Goal: Task Accomplishment & Management: Manage account settings

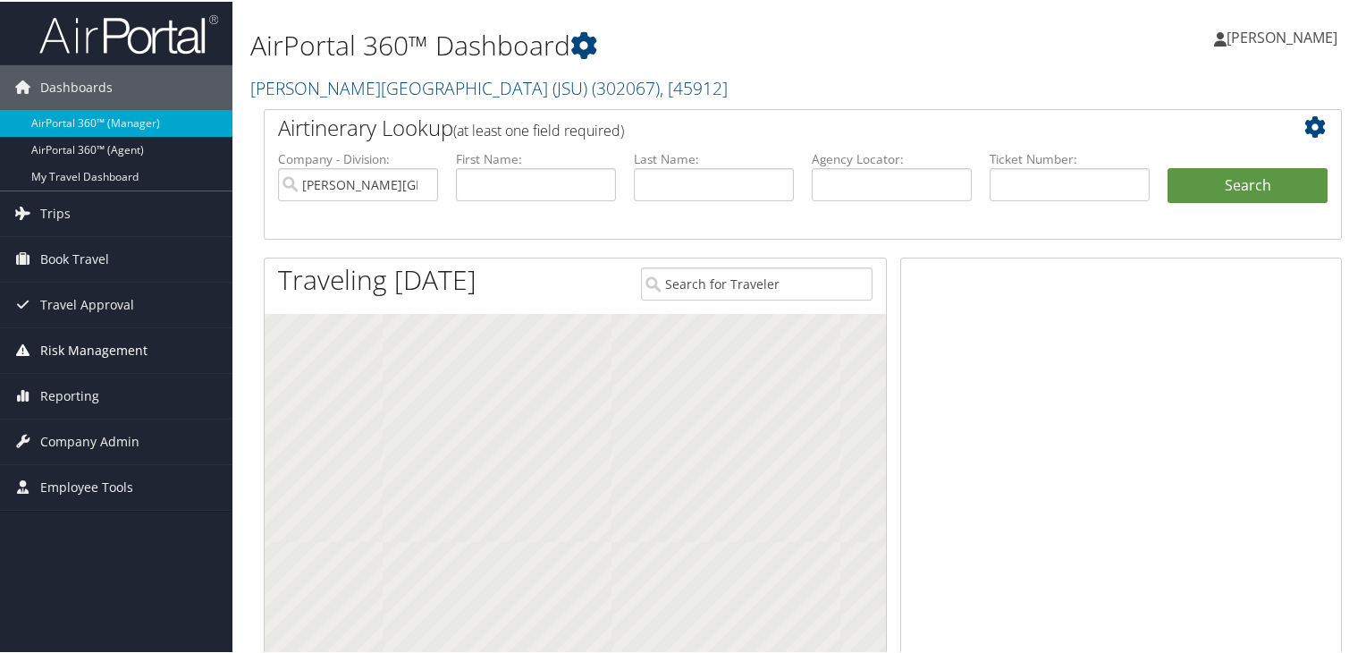
click at [83, 348] on span "Risk Management" at bounding box center [93, 348] width 107 height 45
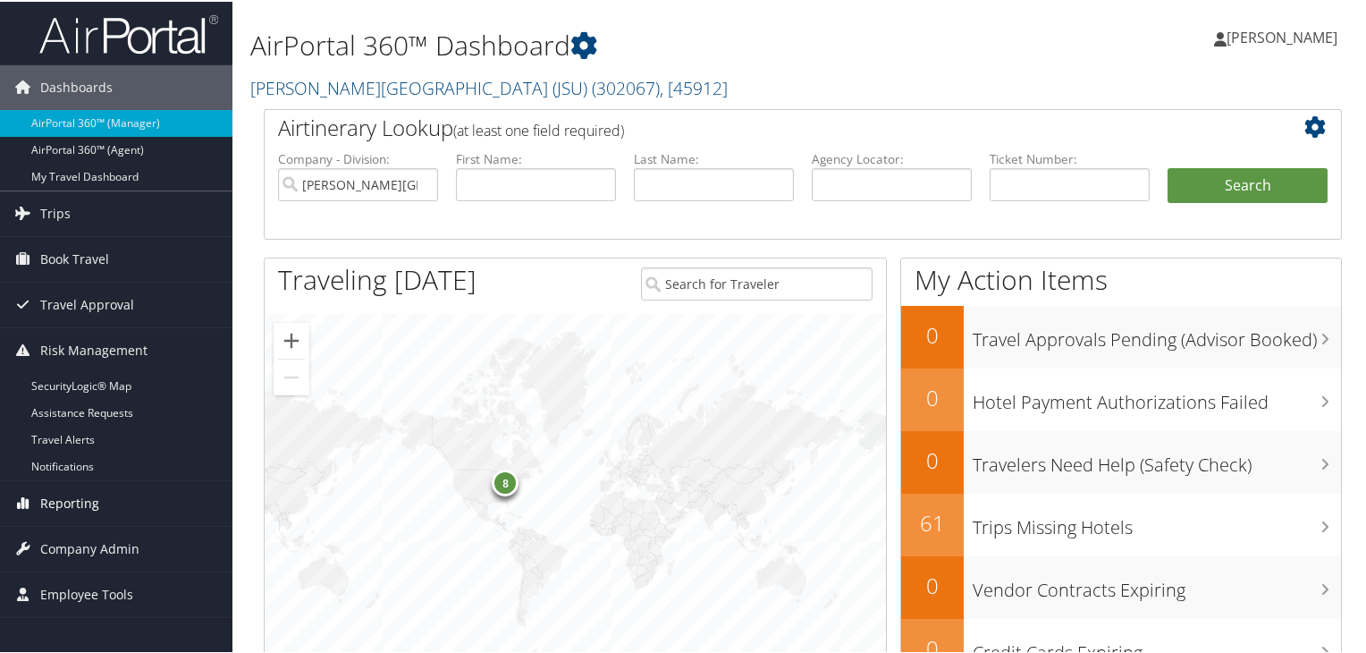
click at [66, 502] on span "Reporting" at bounding box center [69, 501] width 59 height 45
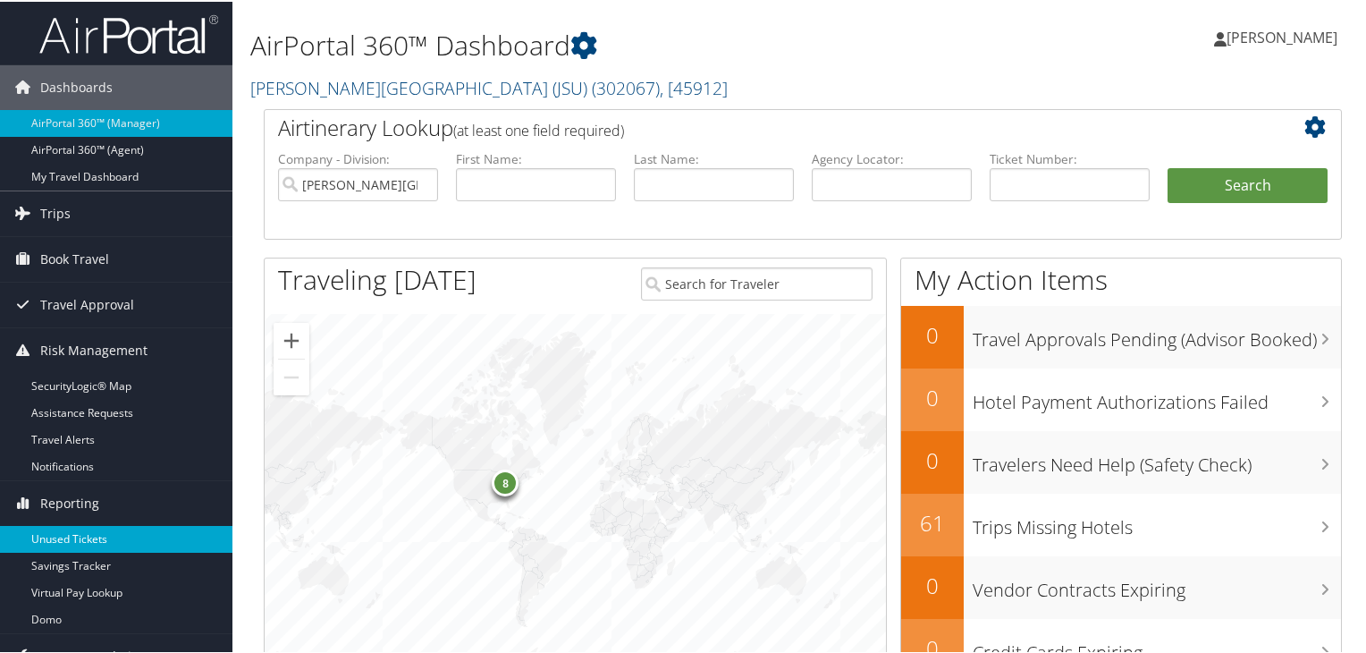
click at [65, 534] on link "Unused Tickets" at bounding box center [116, 537] width 232 height 27
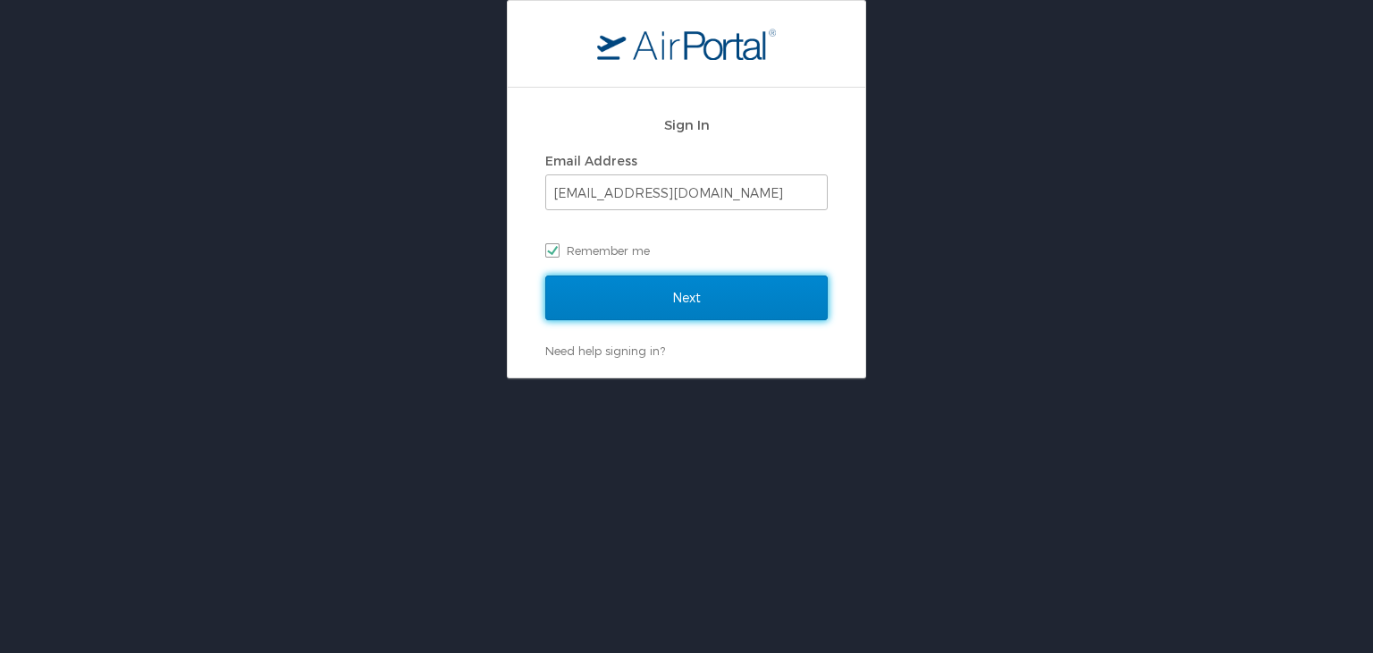
click at [726, 306] on input "Next" at bounding box center [686, 297] width 283 height 45
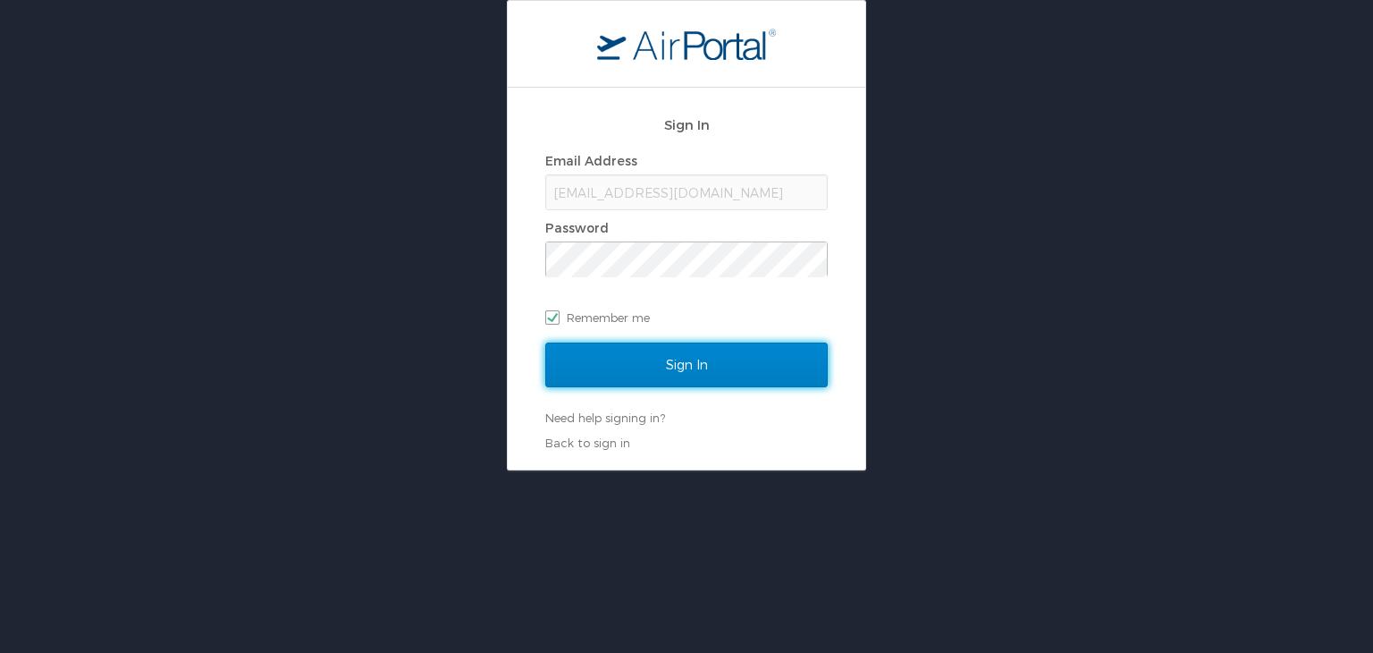
click at [705, 375] on input "Sign In" at bounding box center [686, 364] width 283 height 45
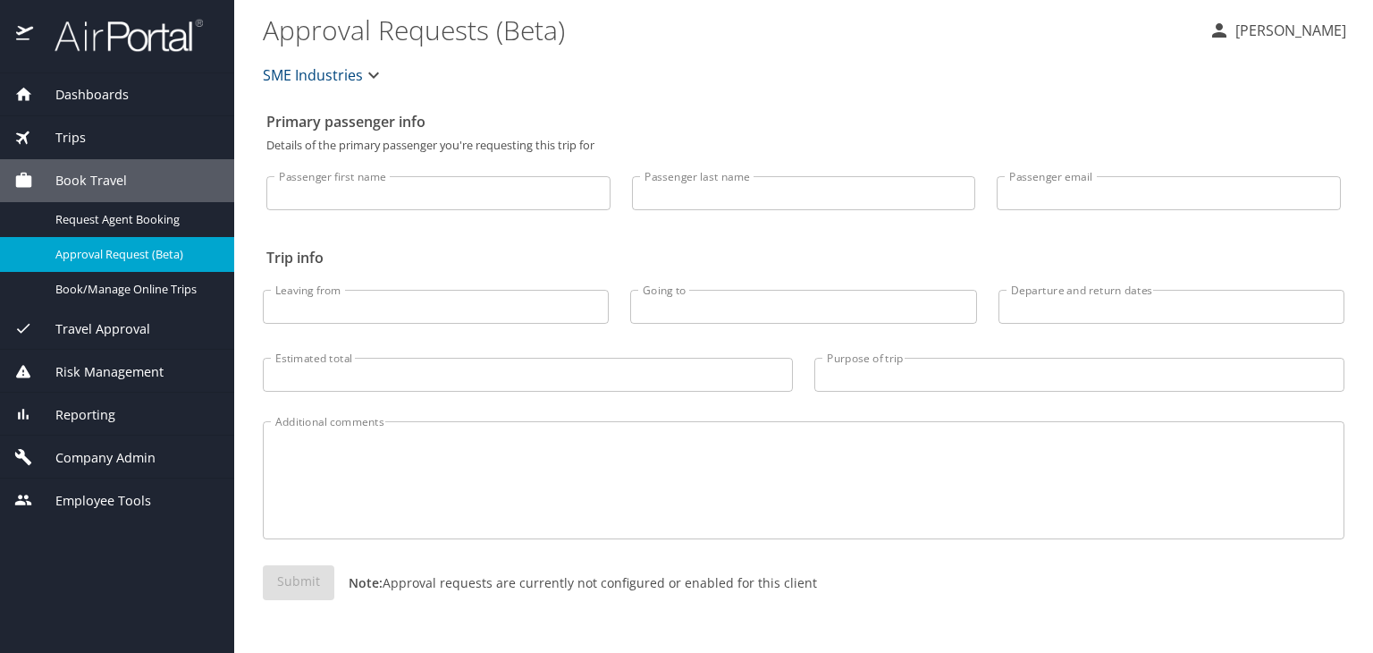
click at [105, 416] on span "Reporting" at bounding box center [74, 415] width 82 height 20
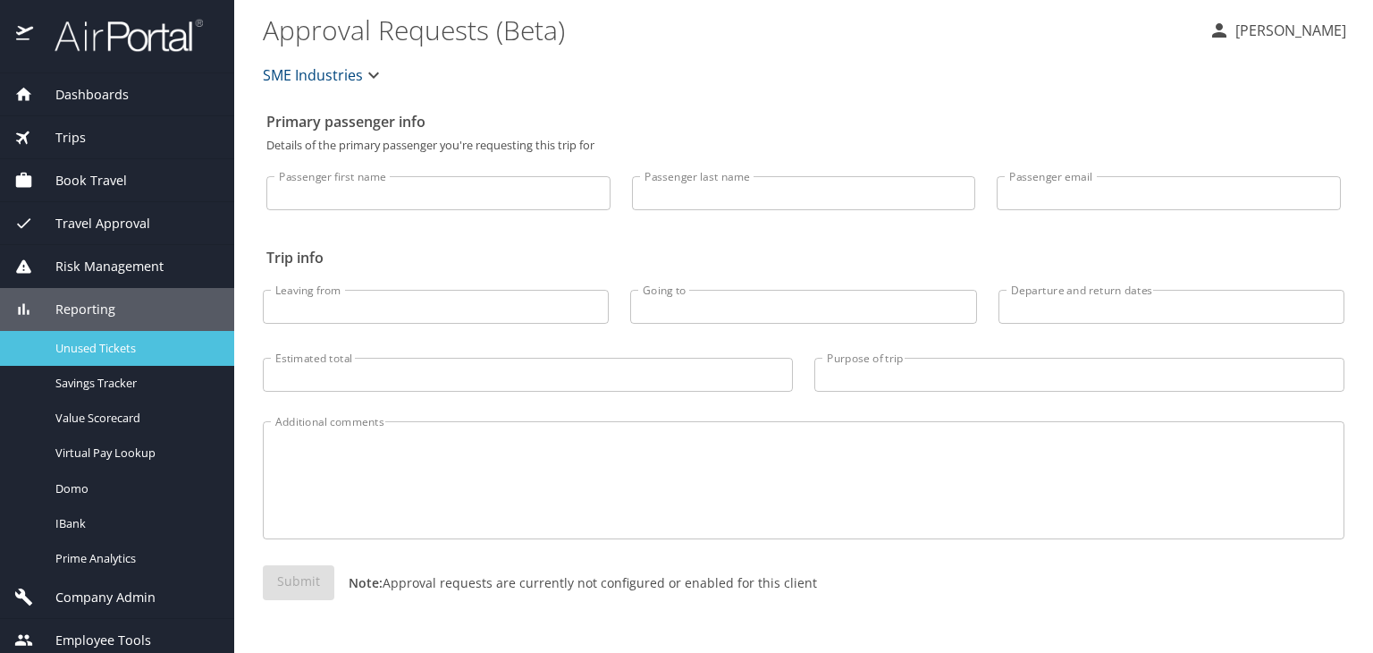
click at [120, 361] on link "Unused Tickets" at bounding box center [117, 348] width 234 height 35
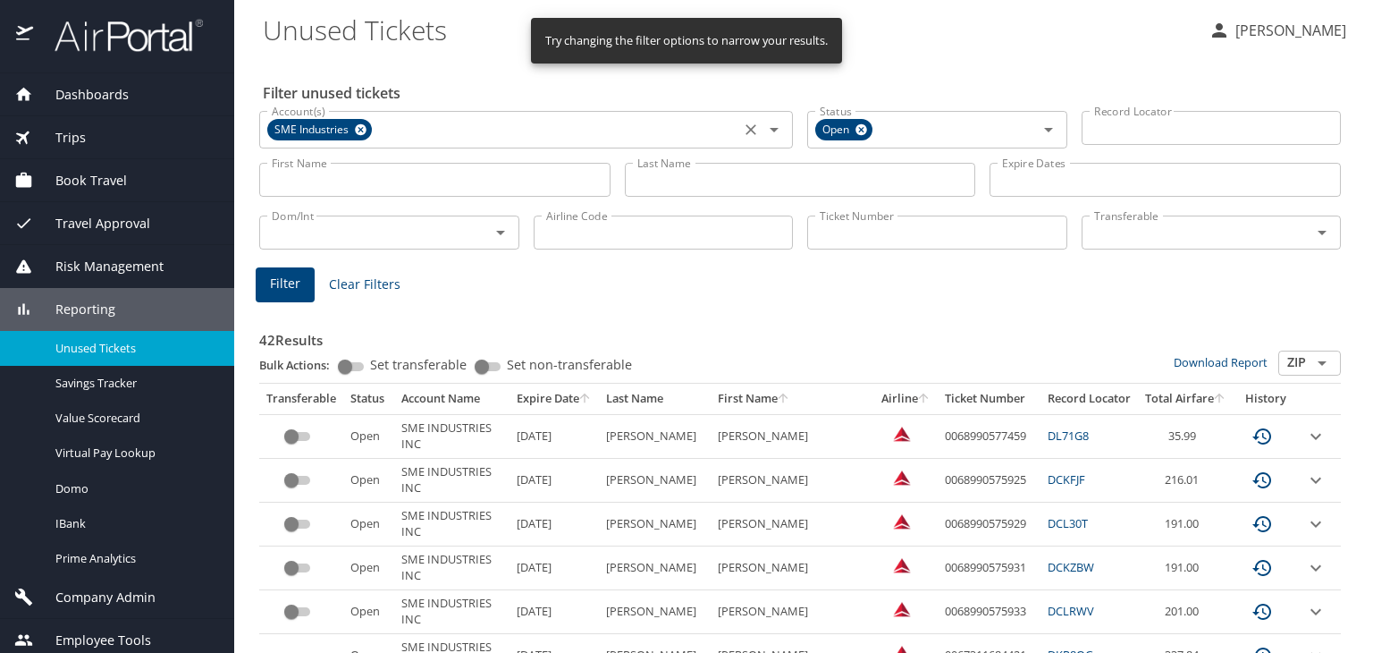
click at [358, 130] on icon at bounding box center [361, 130] width 12 height 12
click at [858, 127] on icon at bounding box center [861, 130] width 13 height 20
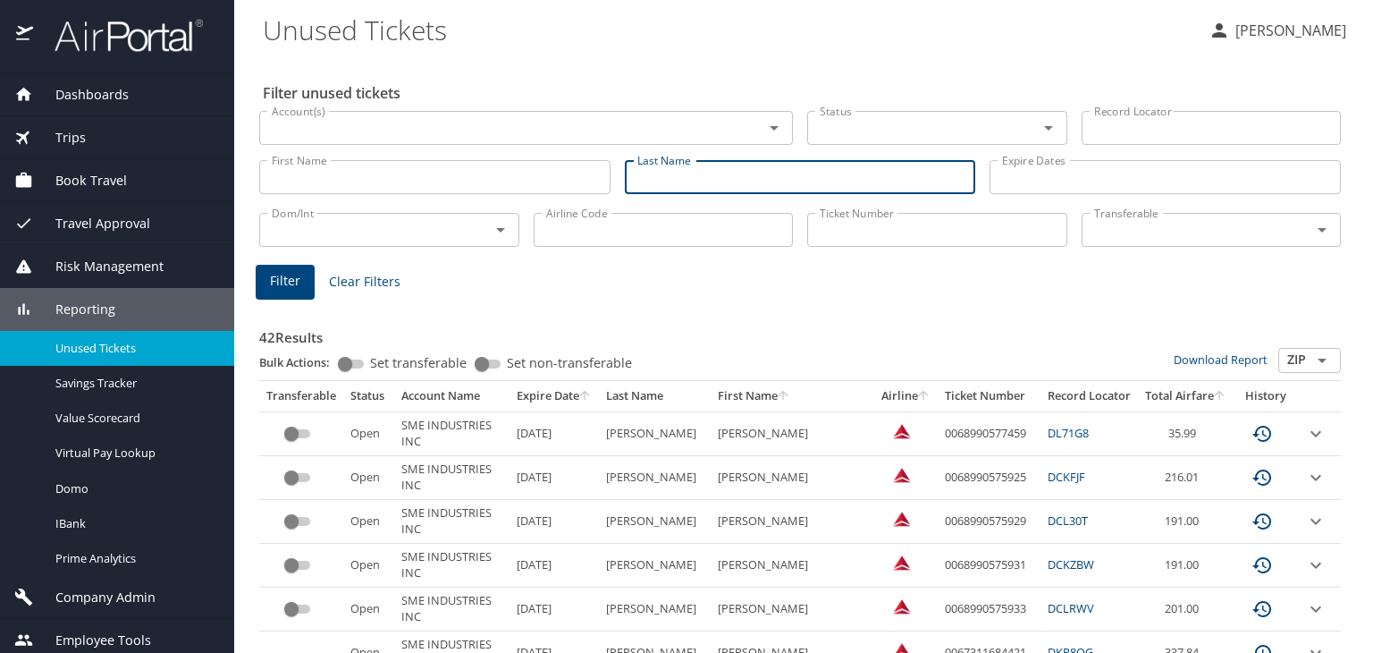
click at [701, 182] on input "Last Name" at bounding box center [800, 177] width 351 height 34
click at [1037, 176] on input "Expire Dates" at bounding box center [1165, 177] width 351 height 34
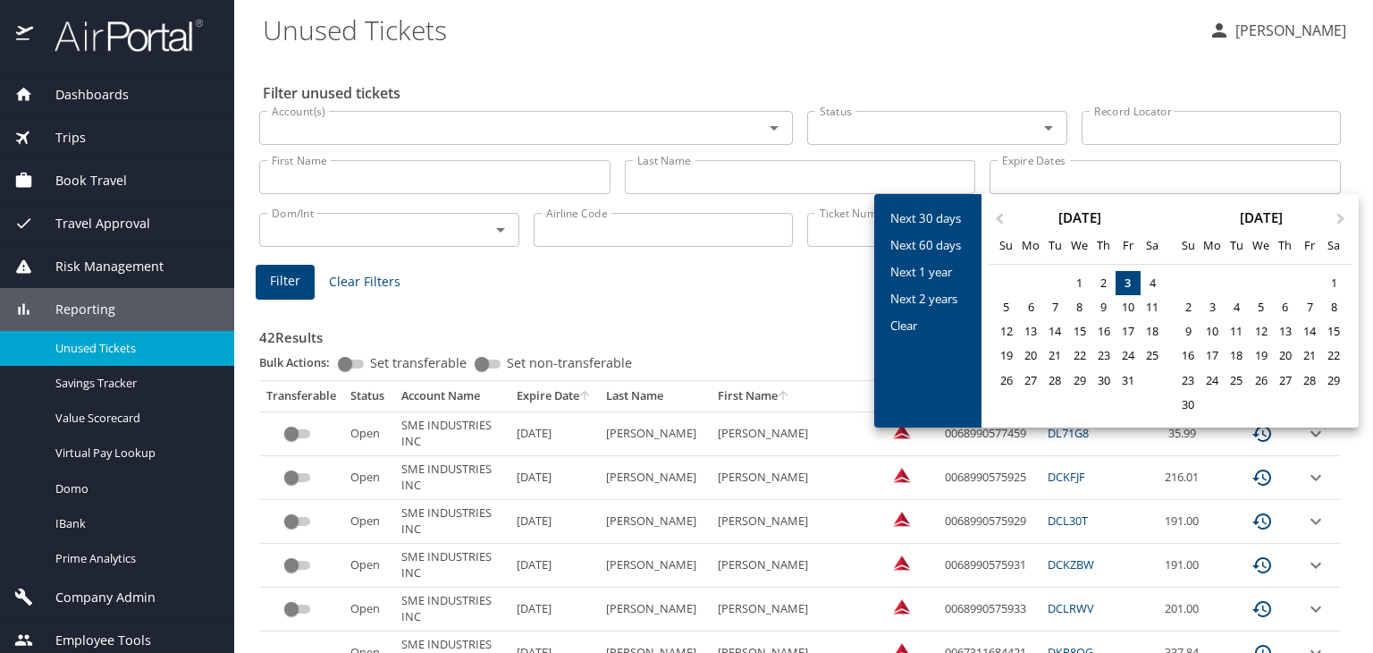
click at [815, 237] on div at bounding box center [686, 326] width 1373 height 653
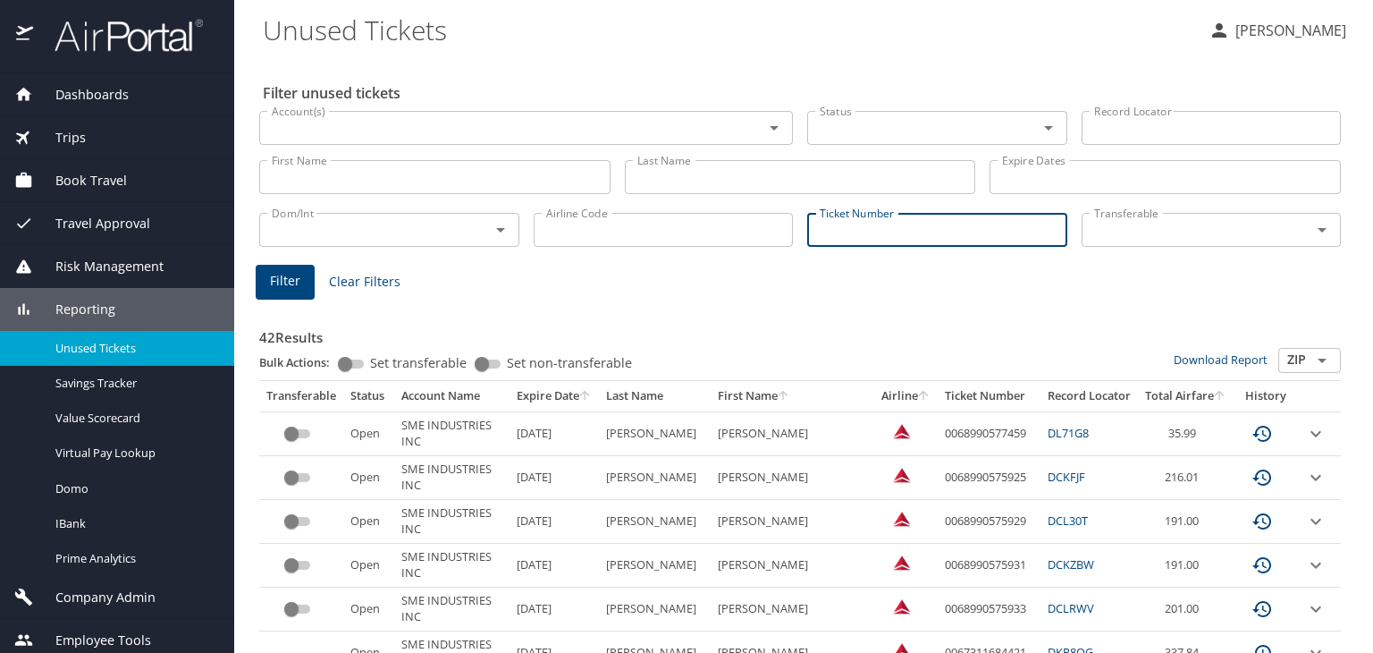
click at [815, 237] on input "Ticket Number" at bounding box center [937, 230] width 260 height 34
paste input "7311614594"
type input "0167311614594"
click at [286, 283] on span "Filter" at bounding box center [285, 281] width 30 height 22
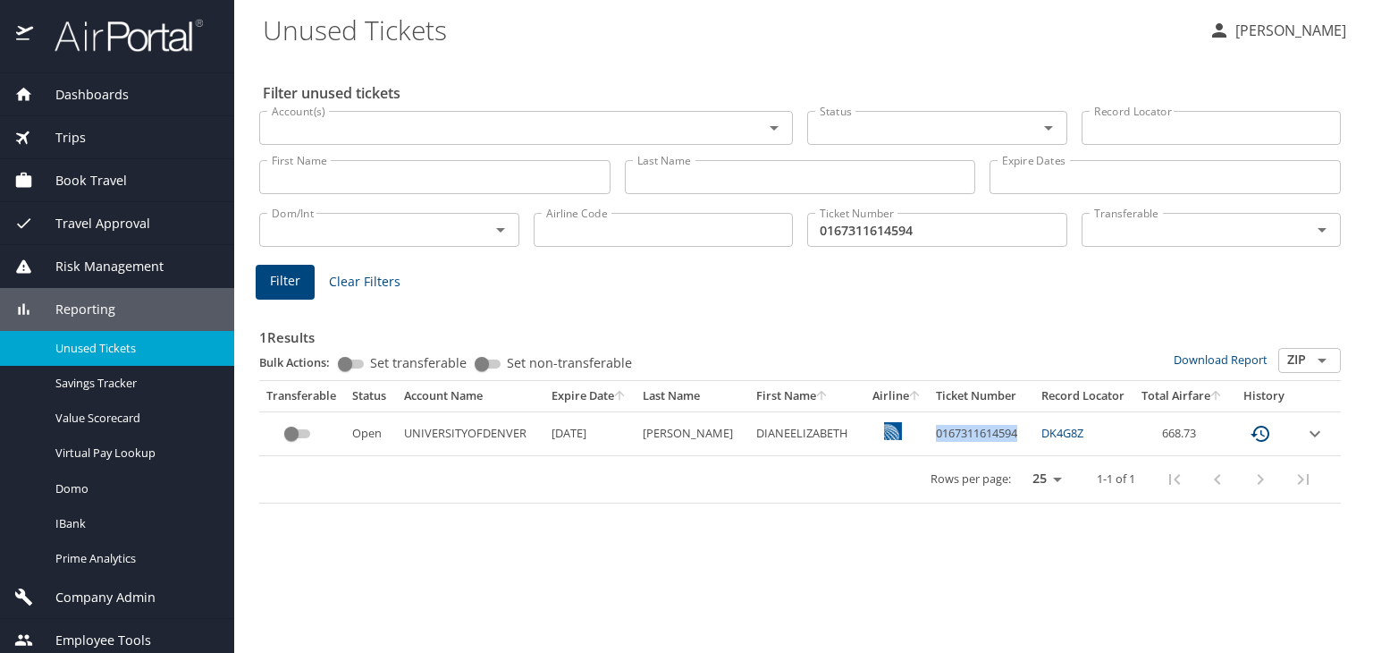
copy td "0167311614594"
drag, startPoint x: 922, startPoint y: 432, endPoint x: 1007, endPoint y: 433, distance: 85.0
click at [1007, 433] on td "0167311614594" at bounding box center [981, 433] width 105 height 44
copy td "0167311614594"
copy td "MCSHEEHY"
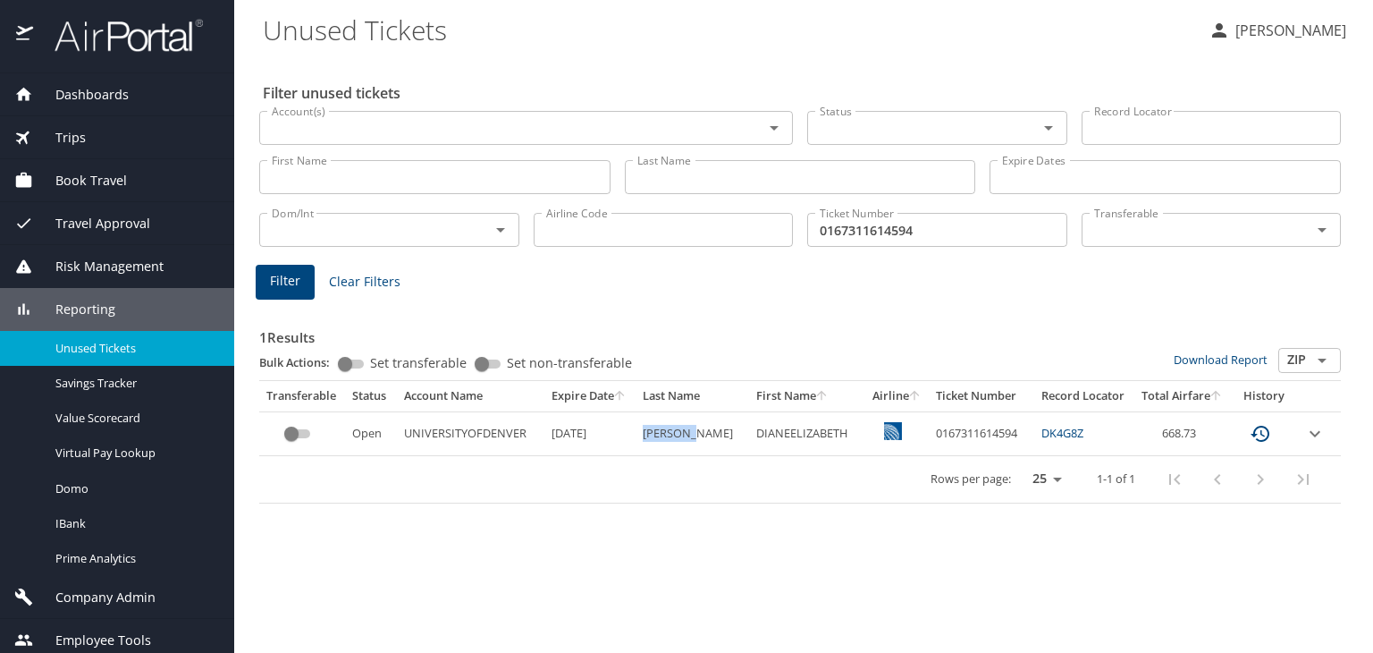
drag, startPoint x: 655, startPoint y: 433, endPoint x: 713, endPoint y: 434, distance: 58.1
click at [713, 434] on td "MCSHEEHY" at bounding box center [693, 433] width 114 height 44
drag, startPoint x: 738, startPoint y: 432, endPoint x: 826, endPoint y: 439, distance: 88.8
click at [826, 439] on td "DIANEELIZABETH" at bounding box center [806, 433] width 115 height 44
copy td "DIANEELIZABETH"
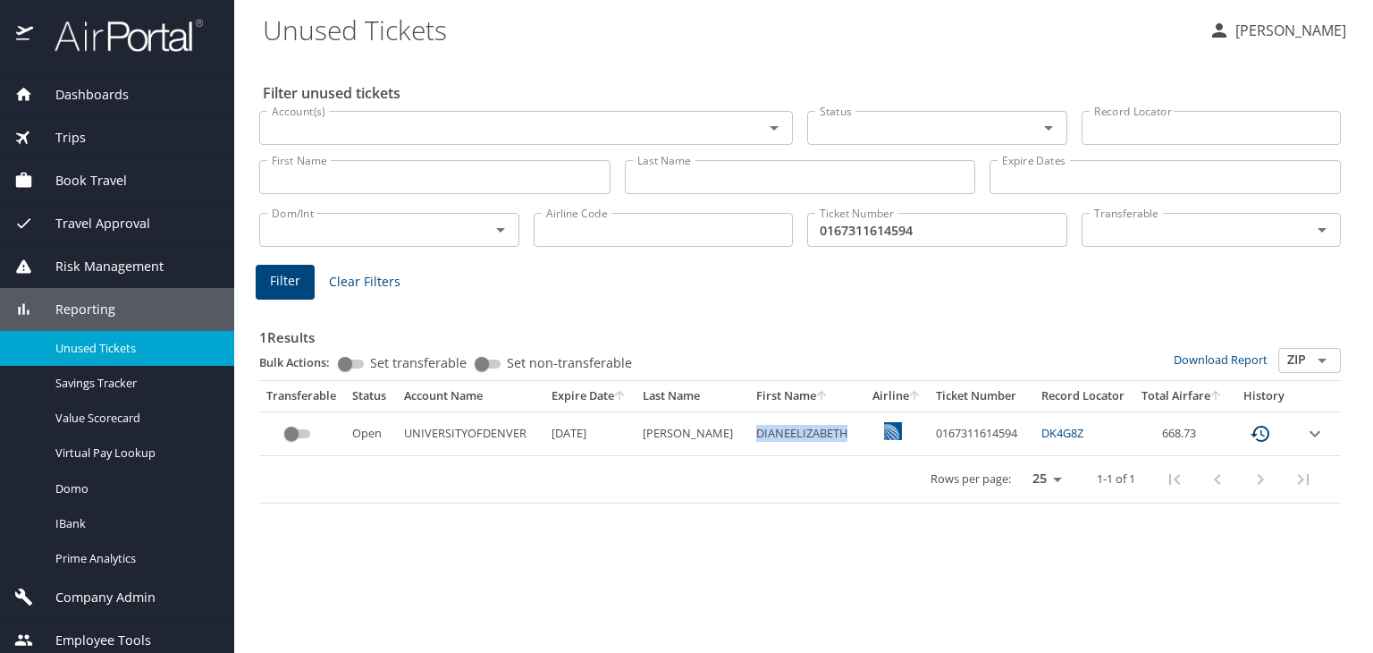
click at [132, 42] on img at bounding box center [119, 35] width 168 height 35
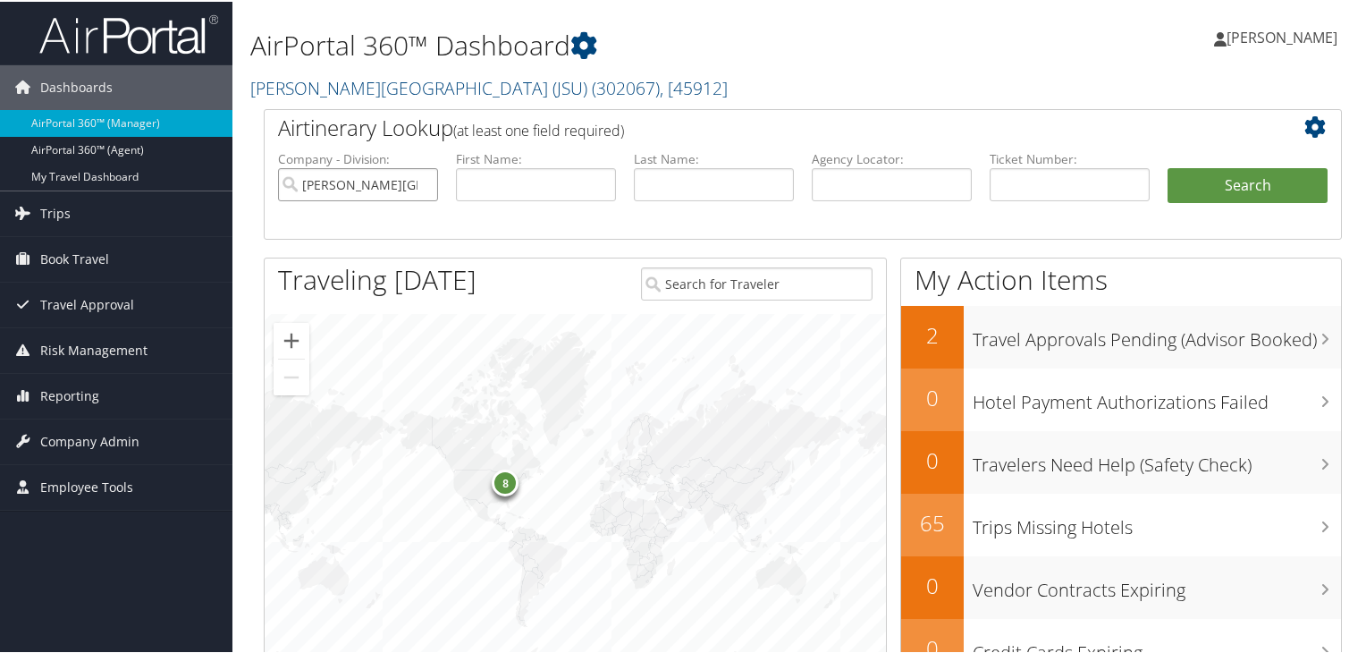
click at [425, 182] on input "[PERSON_NAME][GEOGRAPHIC_DATA] (JSU)" at bounding box center [358, 182] width 160 height 33
click at [592, 82] on span "( 302067 )" at bounding box center [626, 86] width 68 height 24
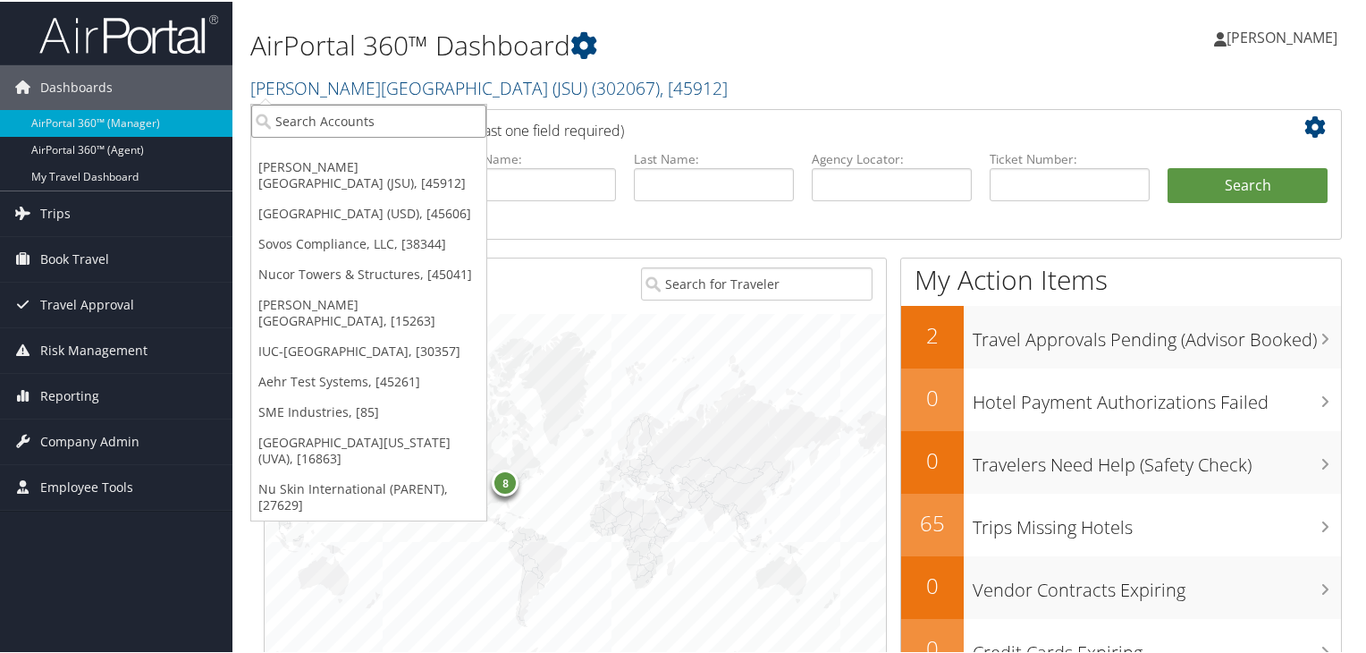
click at [439, 114] on input "search" at bounding box center [368, 119] width 235 height 33
paste input "Louisiana State University - LSU"
type input "Louisiana State University - LSU"
click at [434, 119] on input "Louisiana State University - LSU" at bounding box center [368, 119] width 235 height 33
paste input "Louisiana State University - LSU"
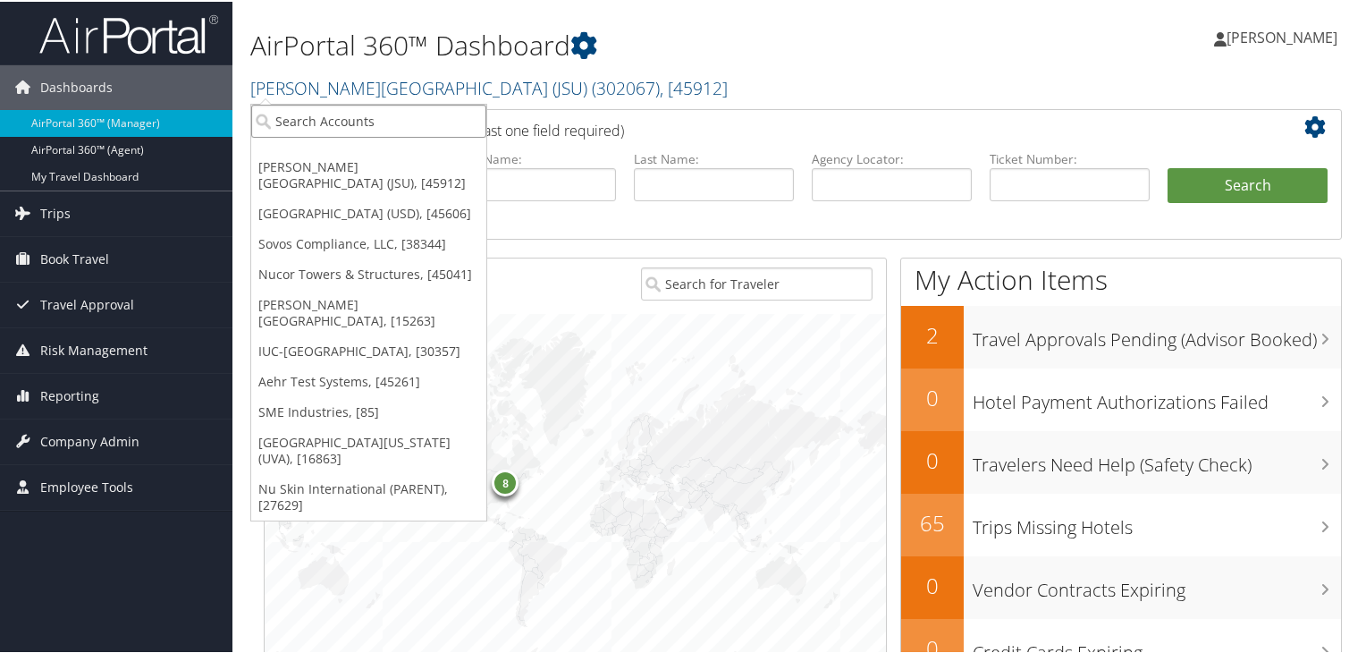
type input "Louisiana State University - LSU"
click at [472, 123] on input "Louisiana State University - LSU" at bounding box center [368, 119] width 235 height 33
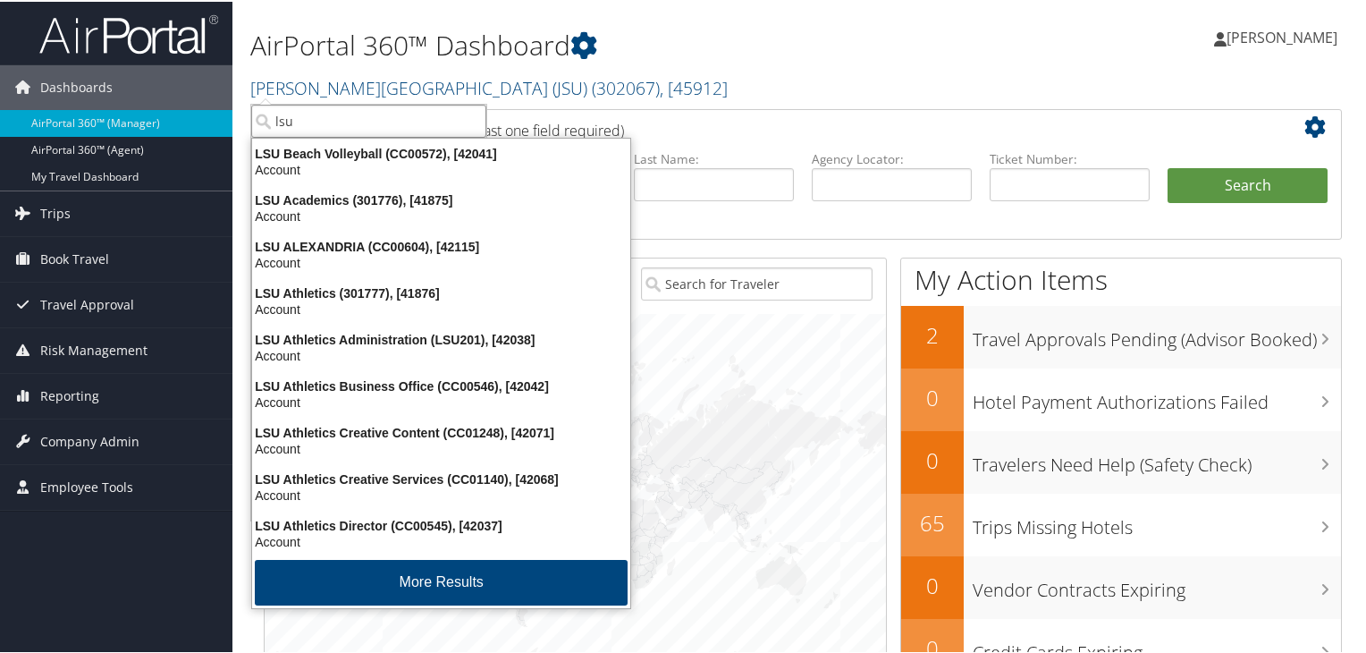
type input "lsu"
click at [340, 126] on input "lsu" at bounding box center [368, 119] width 235 height 33
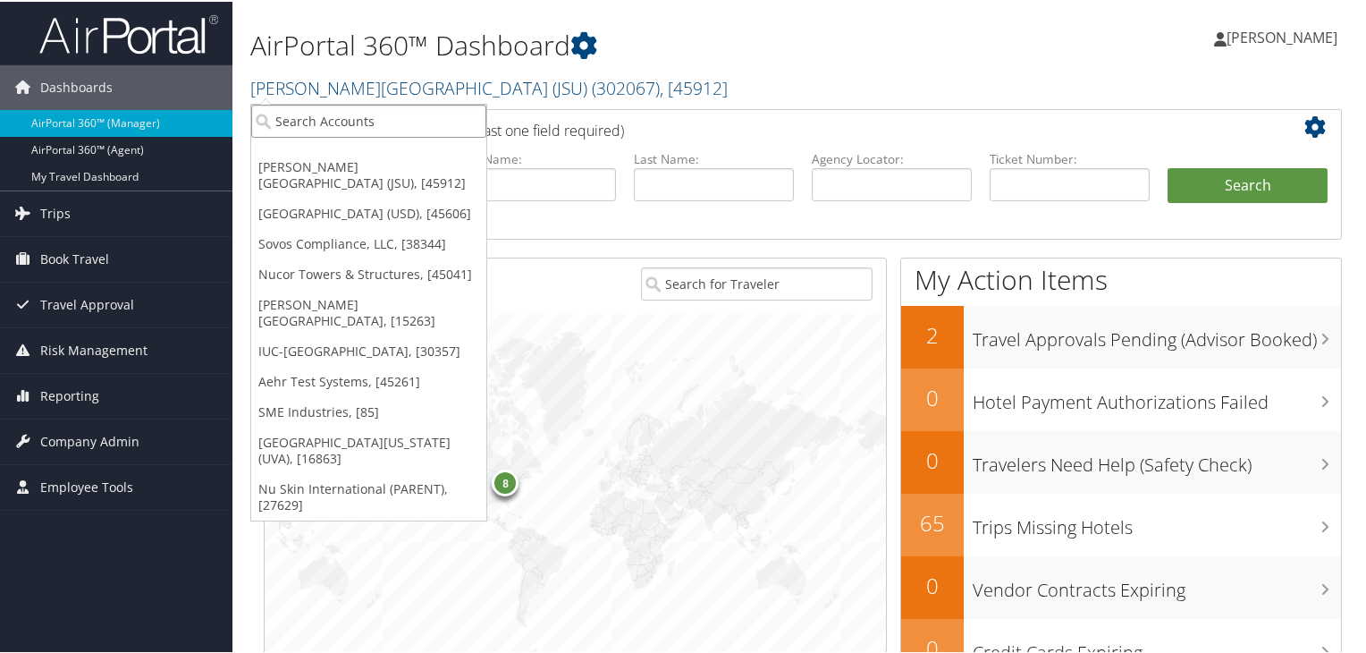
paste input "Louisiana State University - LSU"
type input "Louisiana State University - LSU"
click at [436, 120] on input "Louisiana State University - LSU" at bounding box center [368, 119] width 235 height 33
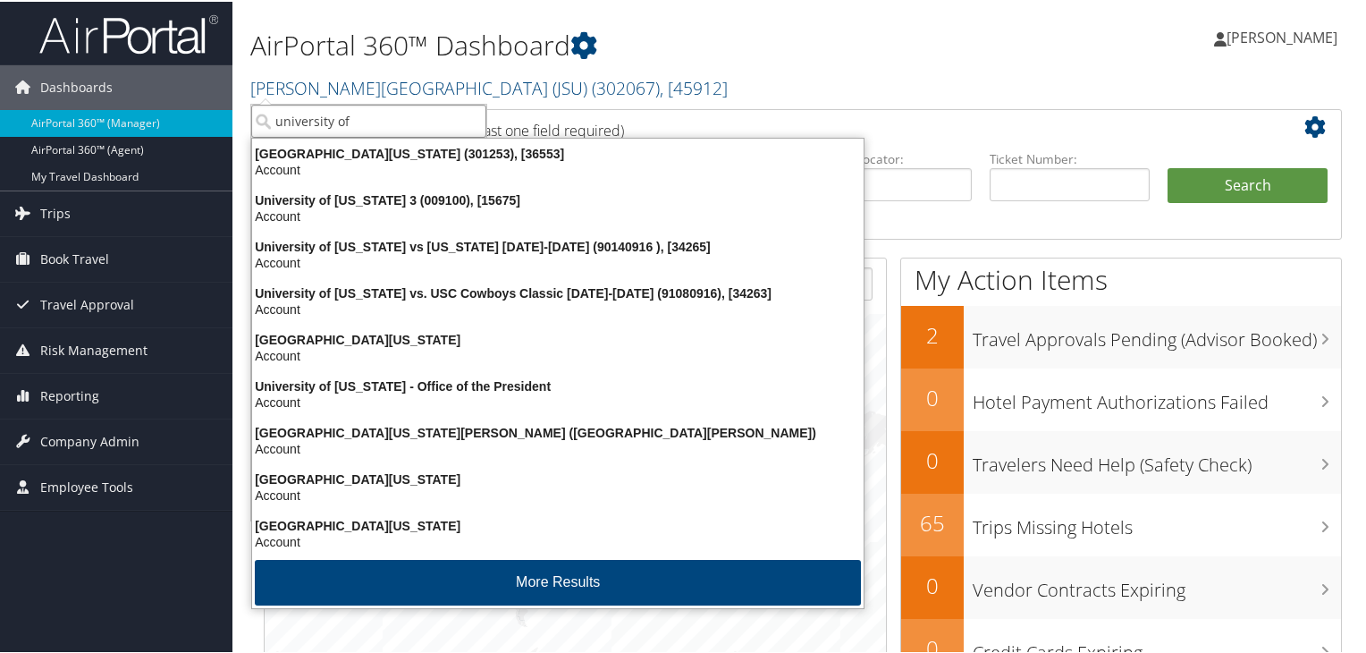
type input "university of l"
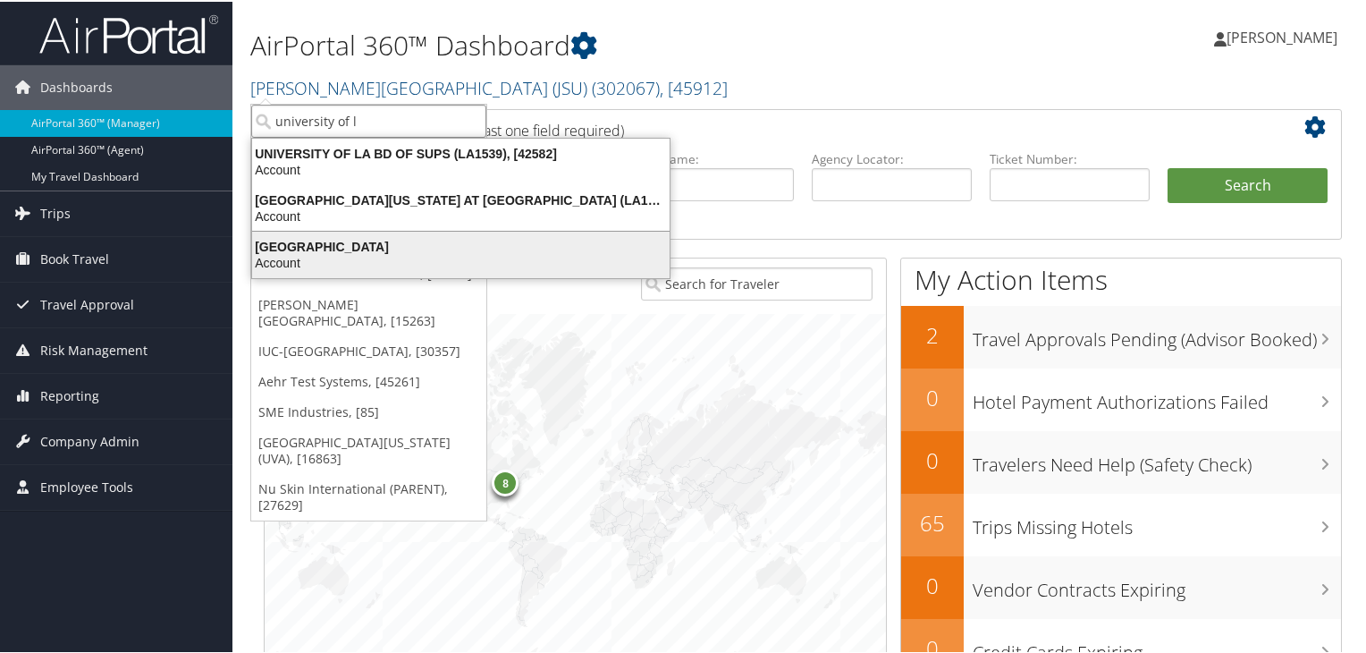
click at [415, 241] on div "[GEOGRAPHIC_DATA]" at bounding box center [460, 245] width 439 height 16
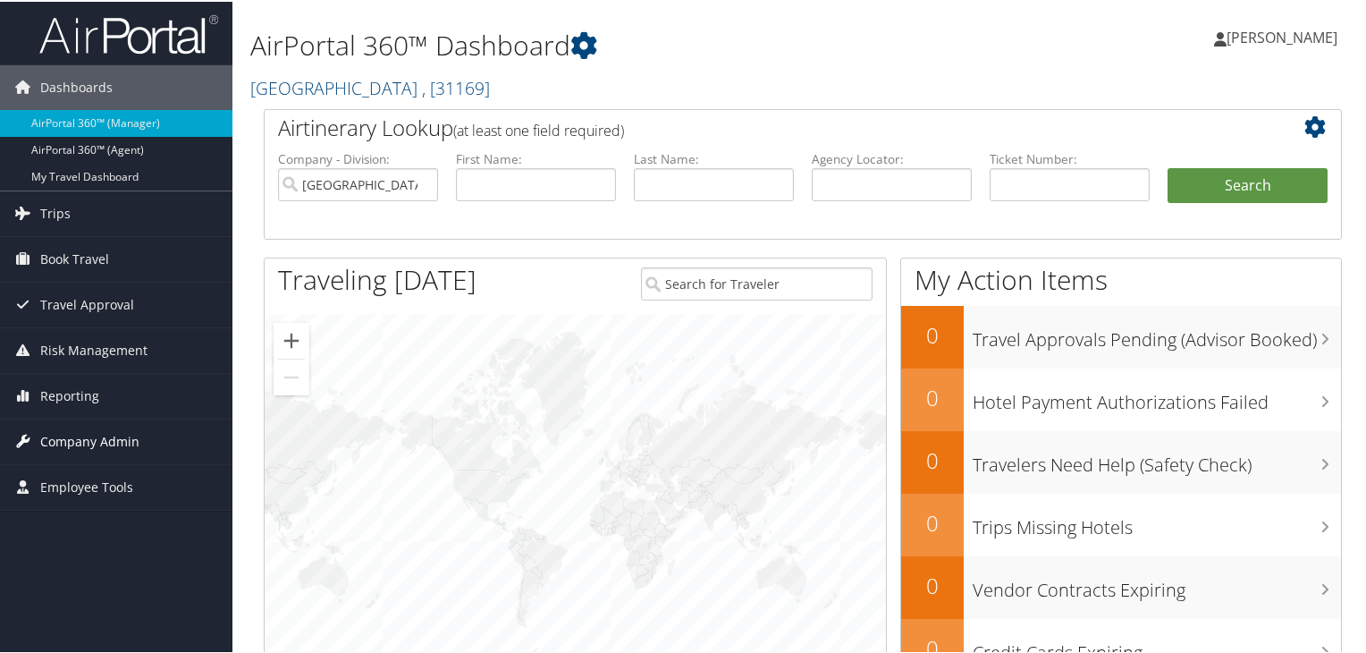
click at [92, 434] on span "Company Admin" at bounding box center [89, 440] width 99 height 45
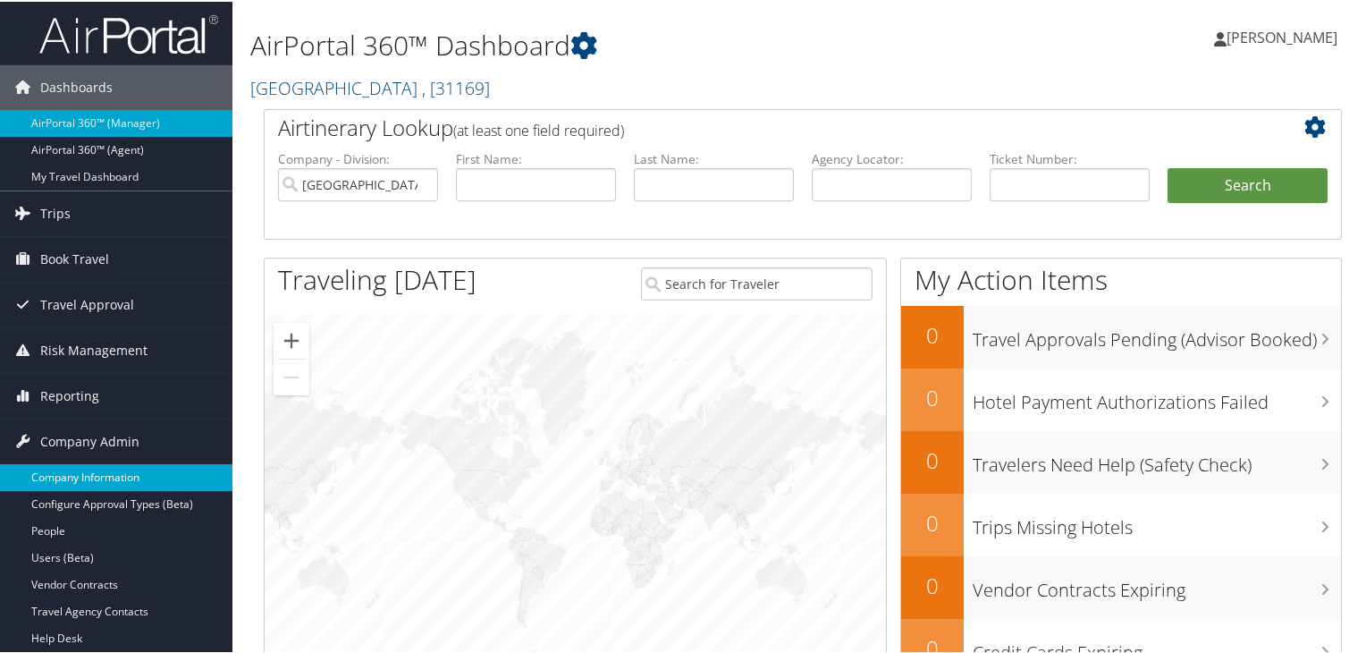
click at [97, 481] on link "Company Information" at bounding box center [116, 475] width 232 height 27
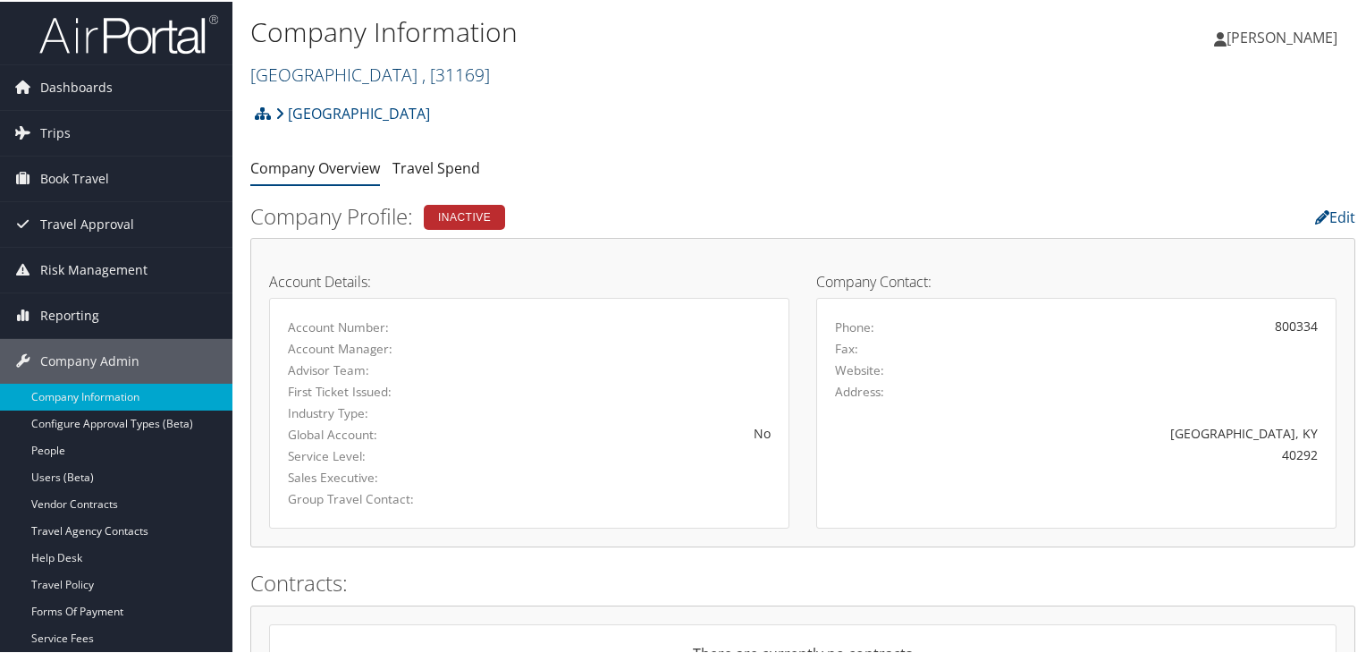
click at [385, 69] on link "[GEOGRAPHIC_DATA] , [ 31169 ]" at bounding box center [370, 73] width 240 height 24
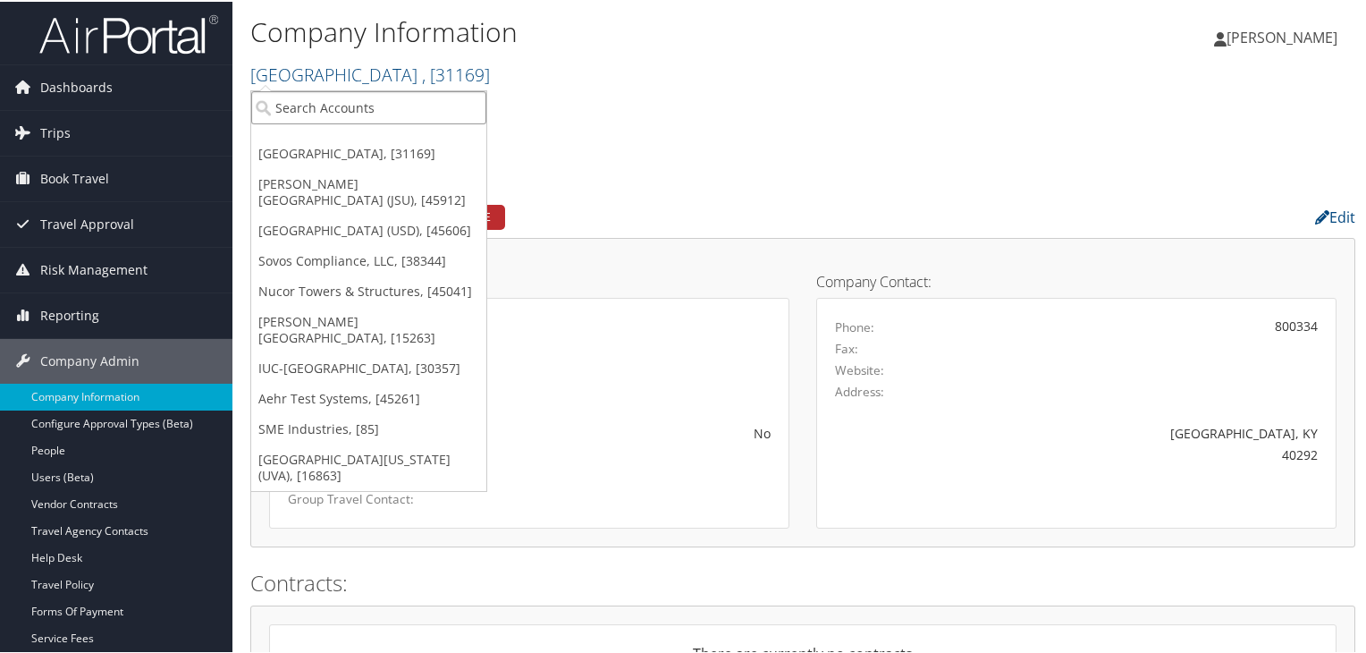
click at [378, 115] on input "search" at bounding box center [368, 105] width 235 height 33
type input "state of [PERSON_NAME]"
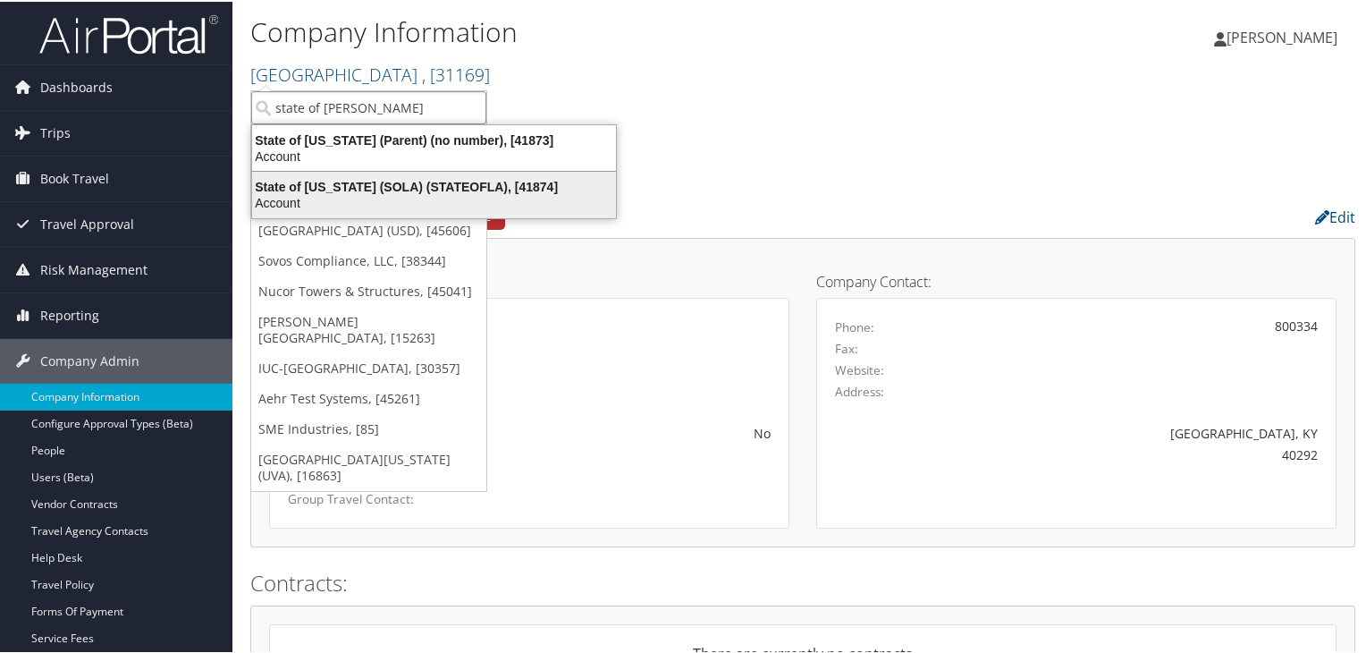
click at [447, 177] on div "State of Louisiana (SOLA) (STATEOFLA), [41874]" at bounding box center [433, 185] width 385 height 16
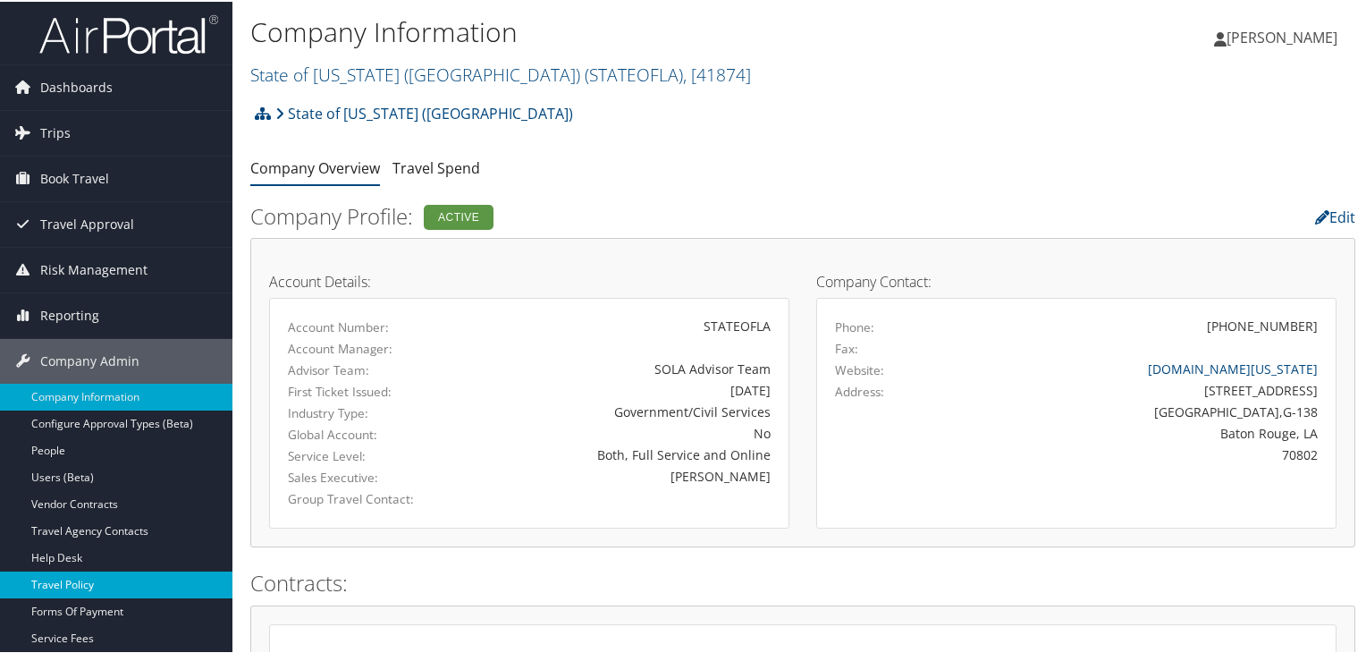
click at [132, 571] on link "Travel Policy" at bounding box center [116, 583] width 232 height 27
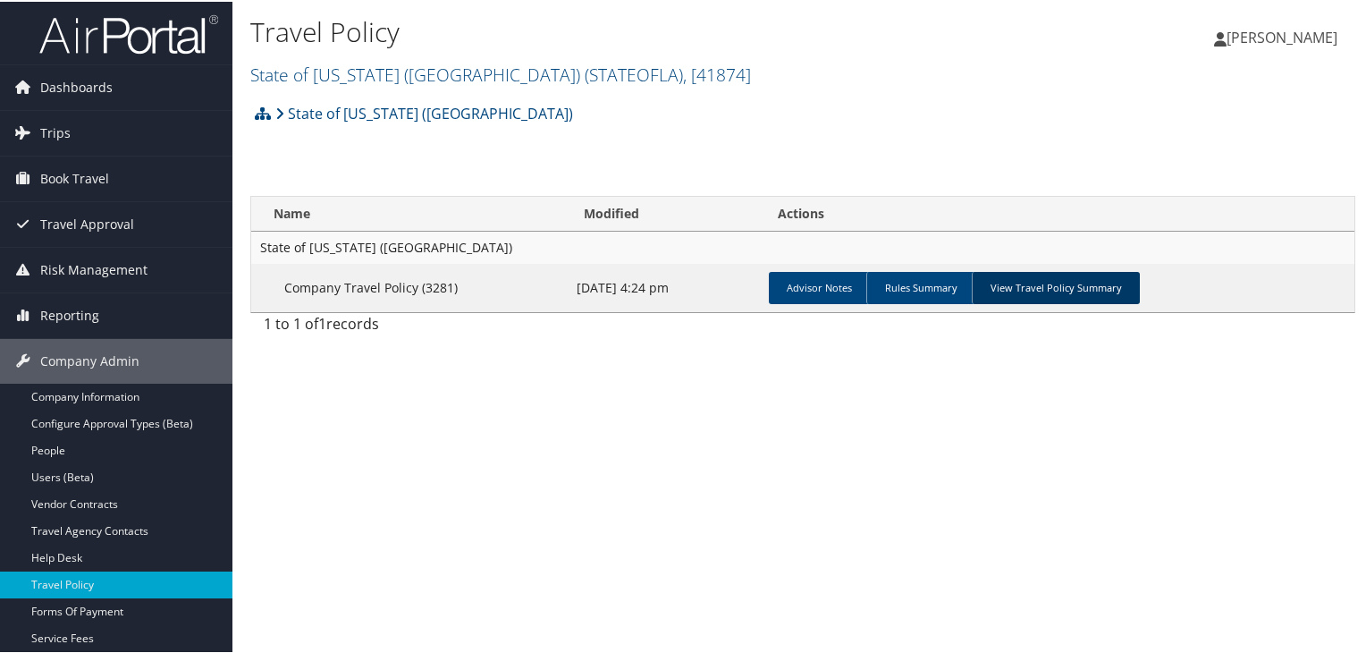
click at [1035, 276] on link "View Travel Policy Summary" at bounding box center [1056, 286] width 168 height 32
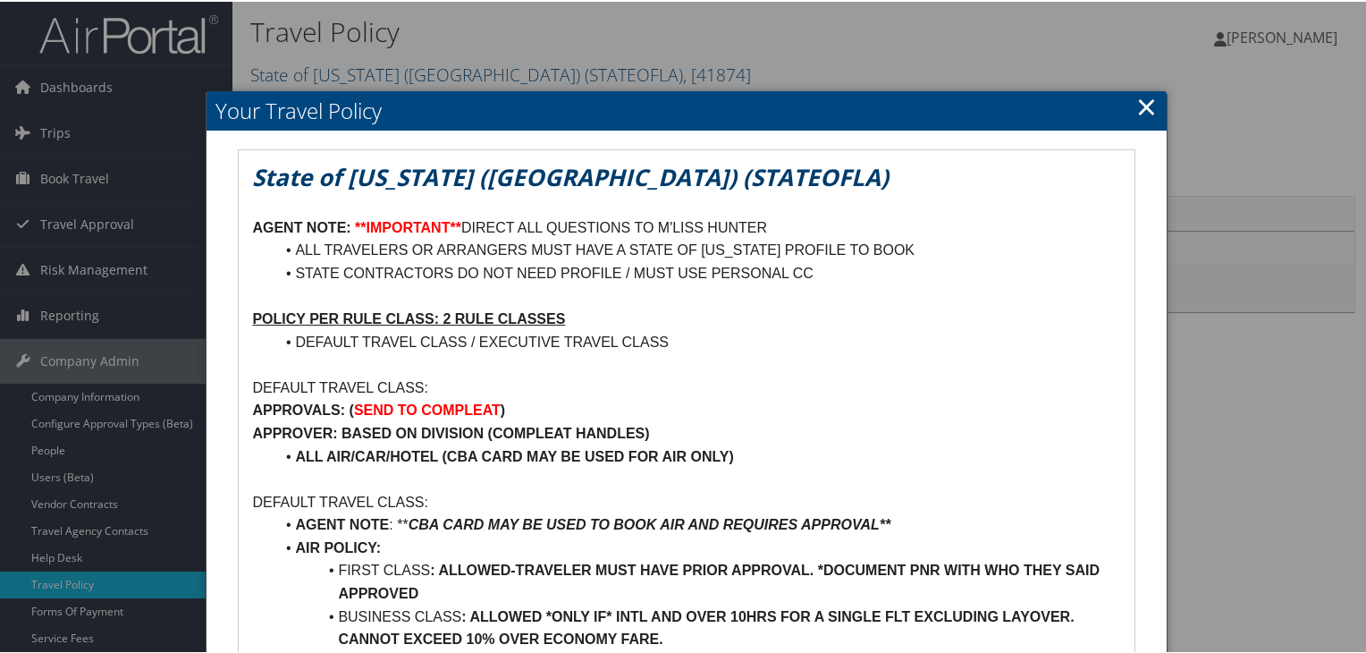
click at [1141, 112] on link "×" at bounding box center [1146, 105] width 21 height 36
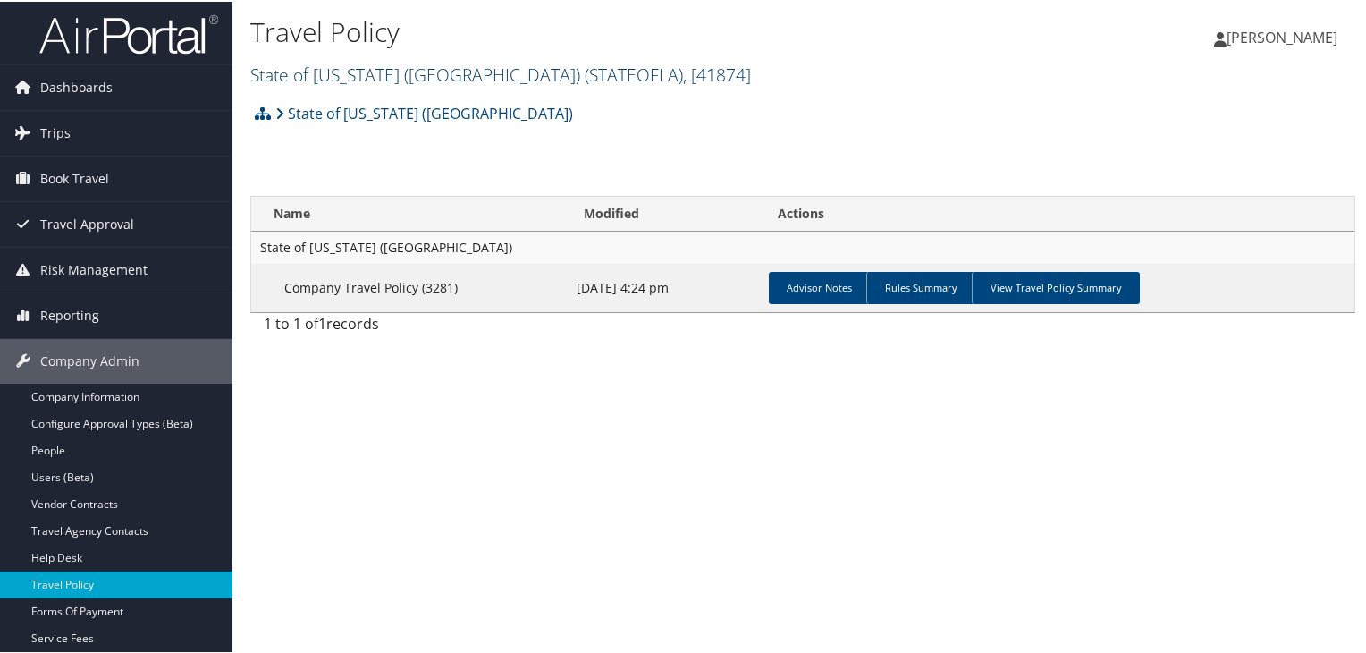
click at [585, 72] on span "( STATEOFLA )" at bounding box center [634, 73] width 98 height 24
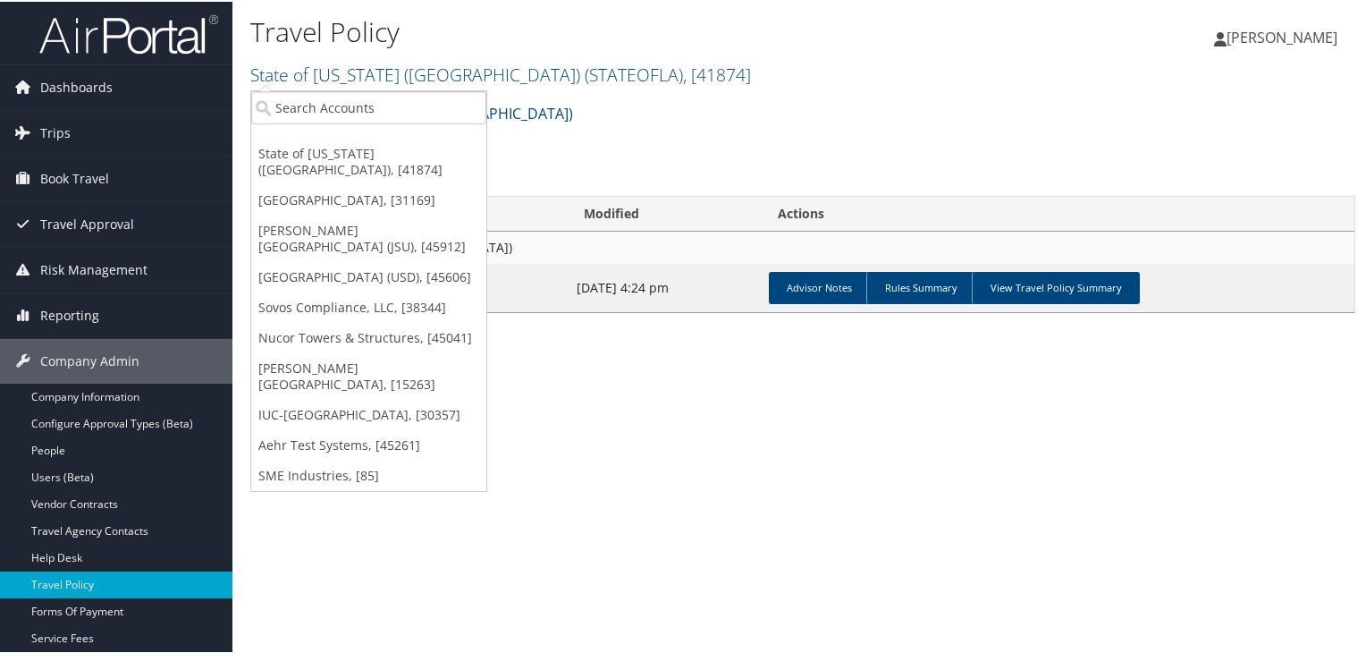
click at [504, 91] on div "Travel Policy State of Louisiana (SOLA) ( STATEOFLA ) , [ 41874 ] State of Loui…" at bounding box center [618, 51] width 737 height 85
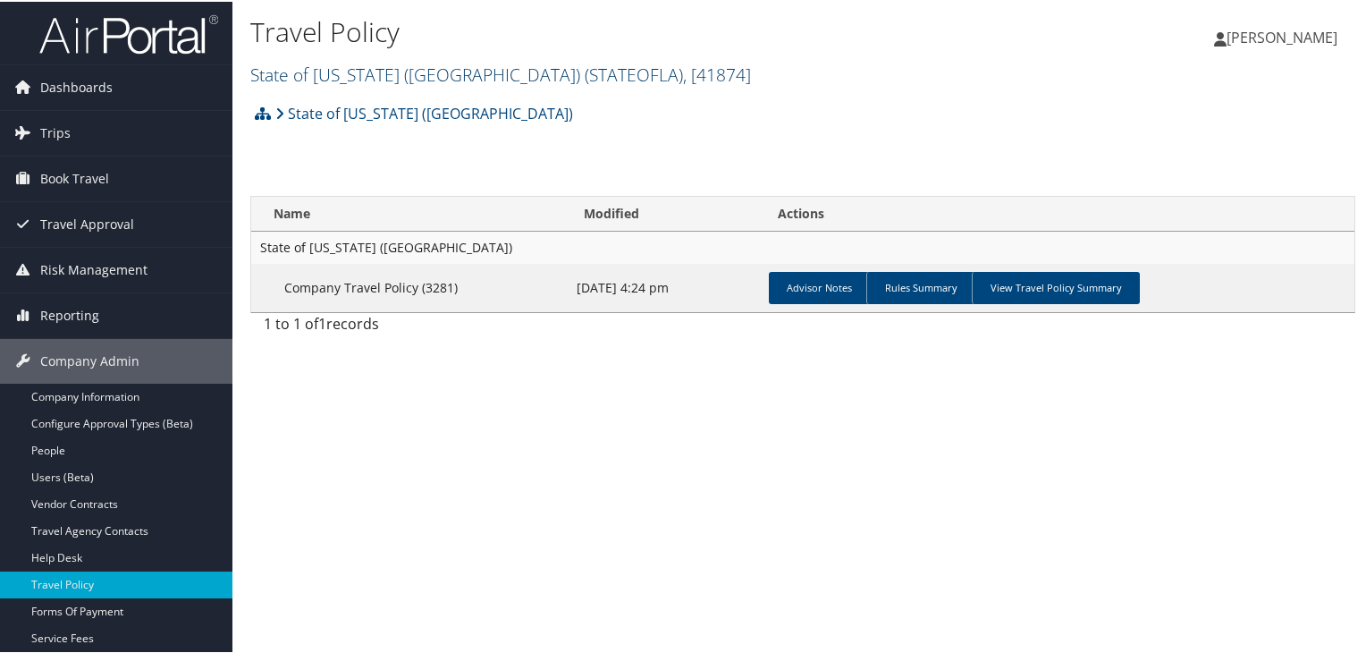
click at [585, 78] on span "( STATEOFLA )" at bounding box center [634, 73] width 98 height 24
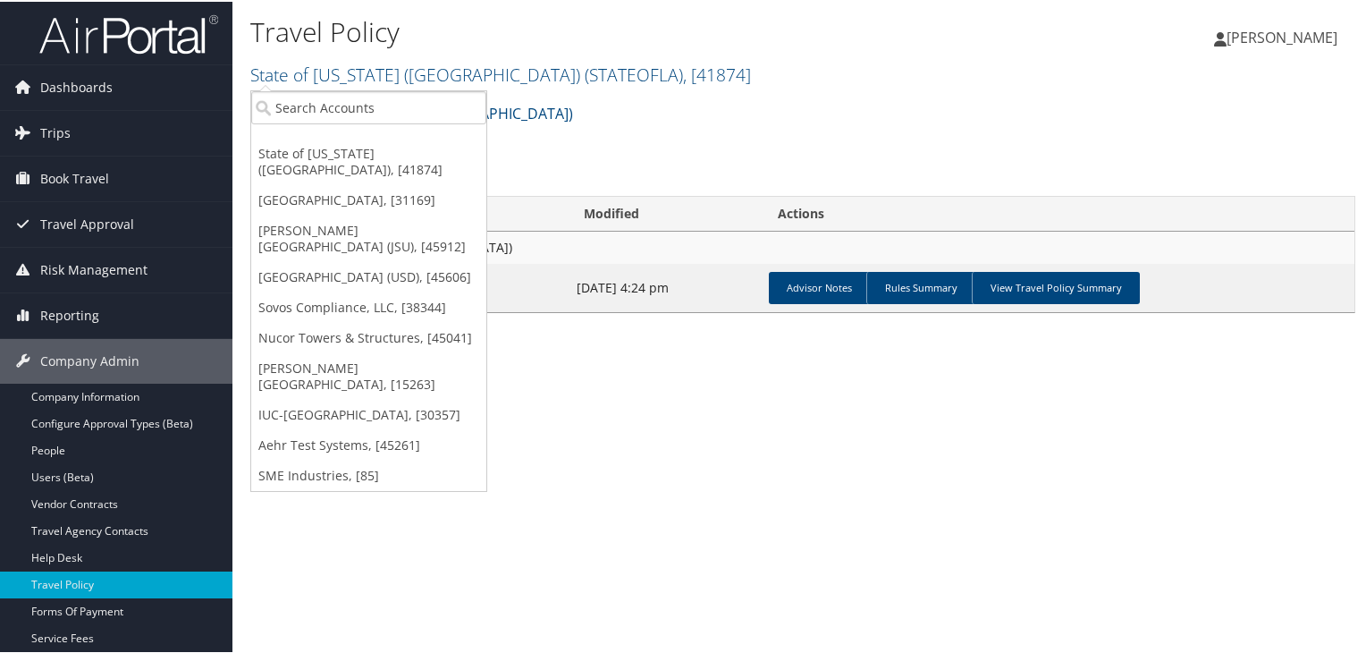
click at [557, 116] on div "State of Louisiana (SOLA) Account Structure State of Louisiana (SOLA) (STATEOFL…" at bounding box center [802, 118] width 1105 height 48
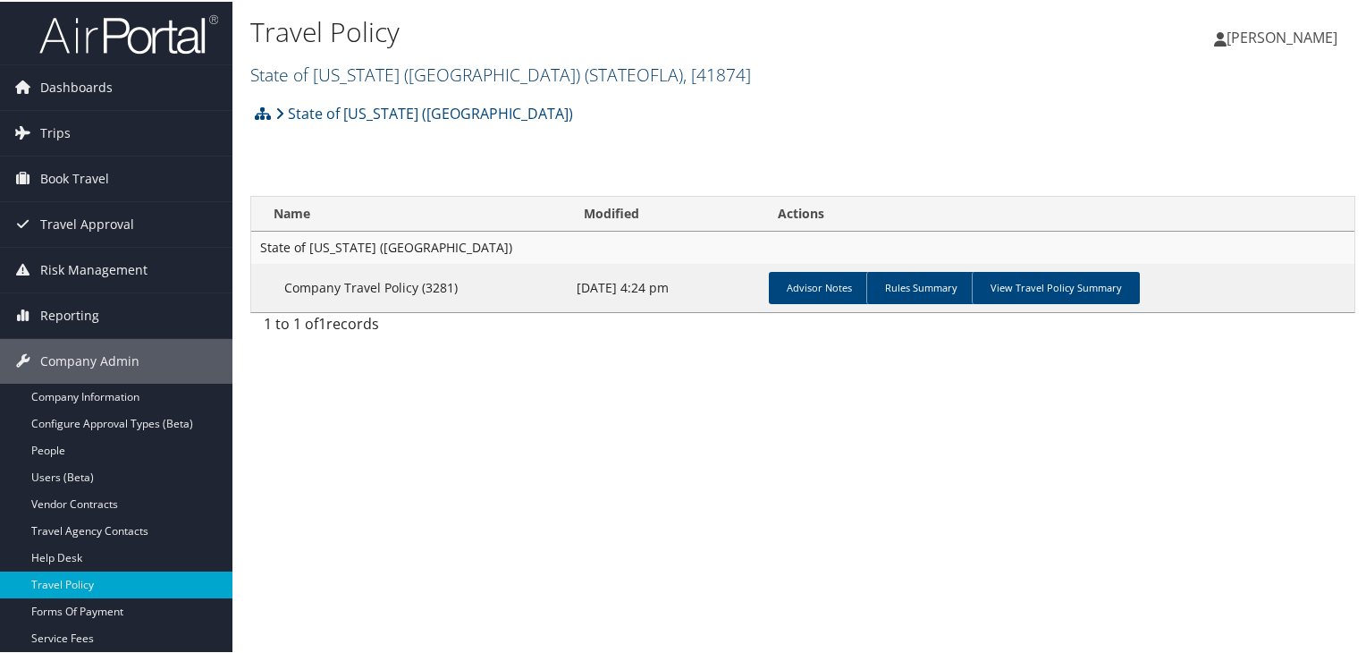
click at [585, 76] on span "( STATEOFLA )" at bounding box center [634, 73] width 98 height 24
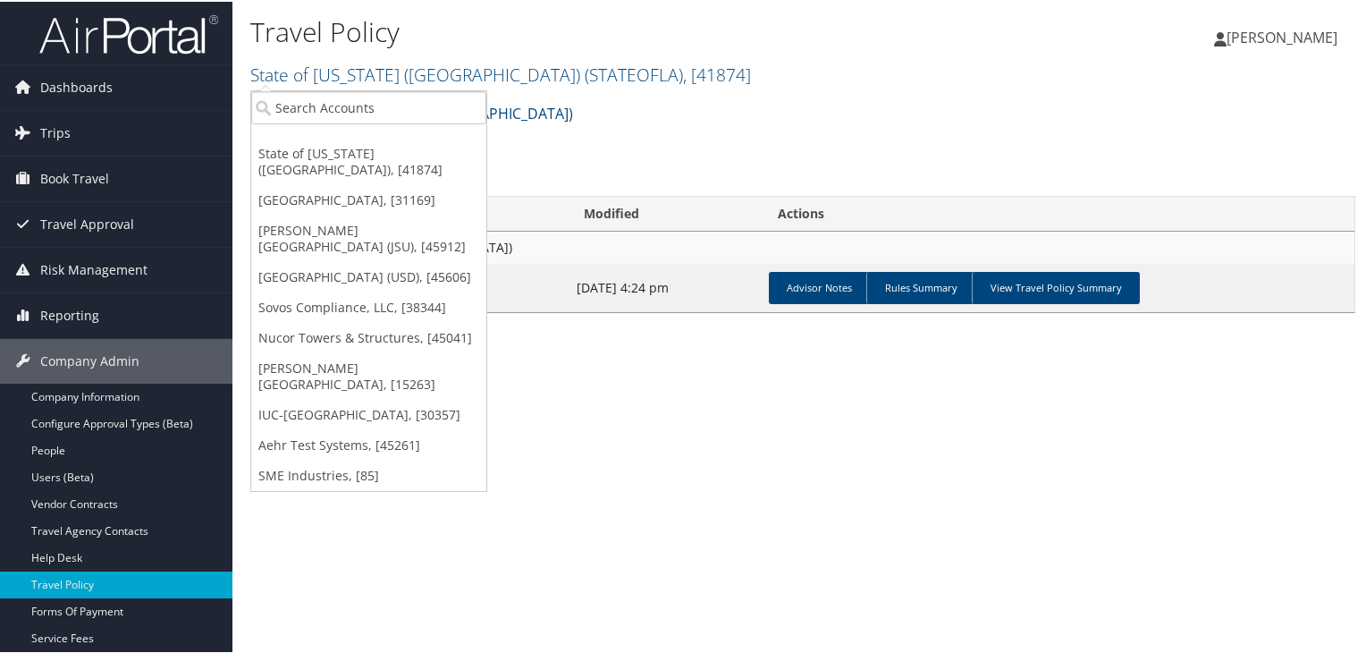
click at [579, 150] on div "State of Louisiana (SOLA) Account Structure State of Louisiana (SOLA) (STATEOFL…" at bounding box center [802, 218] width 1105 height 248
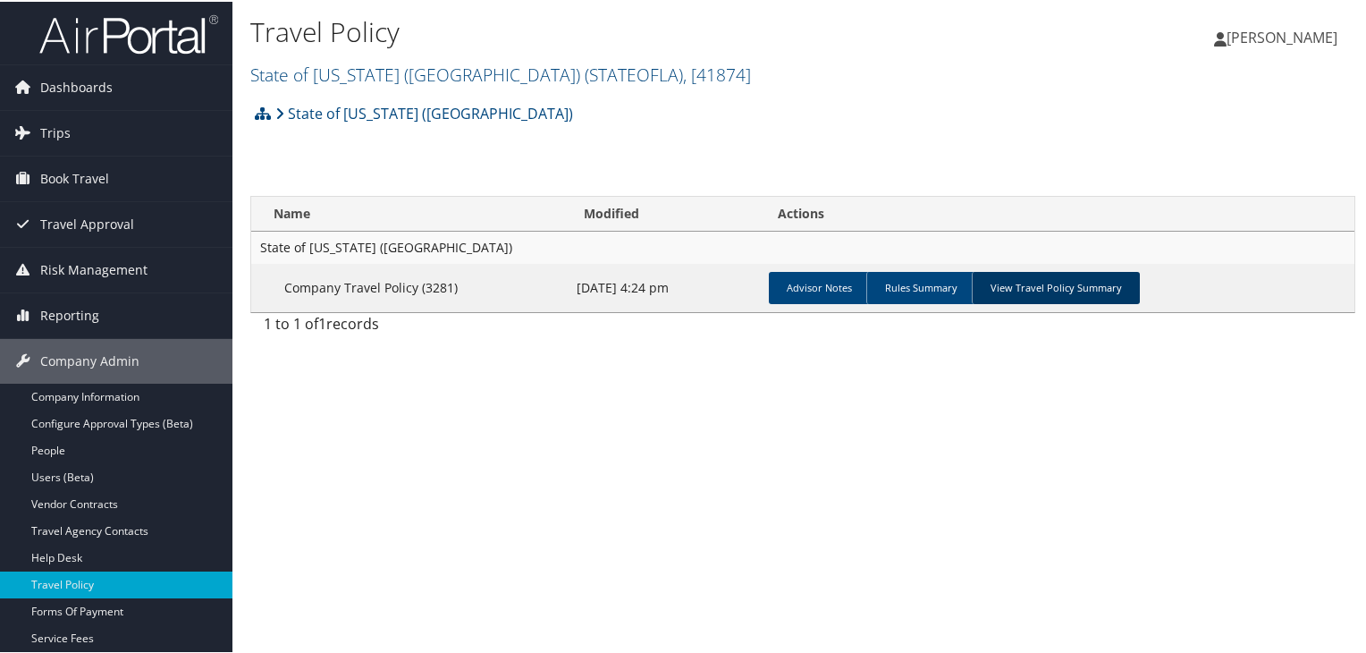
click at [1048, 283] on link "View Travel Policy Summary" at bounding box center [1056, 286] width 168 height 32
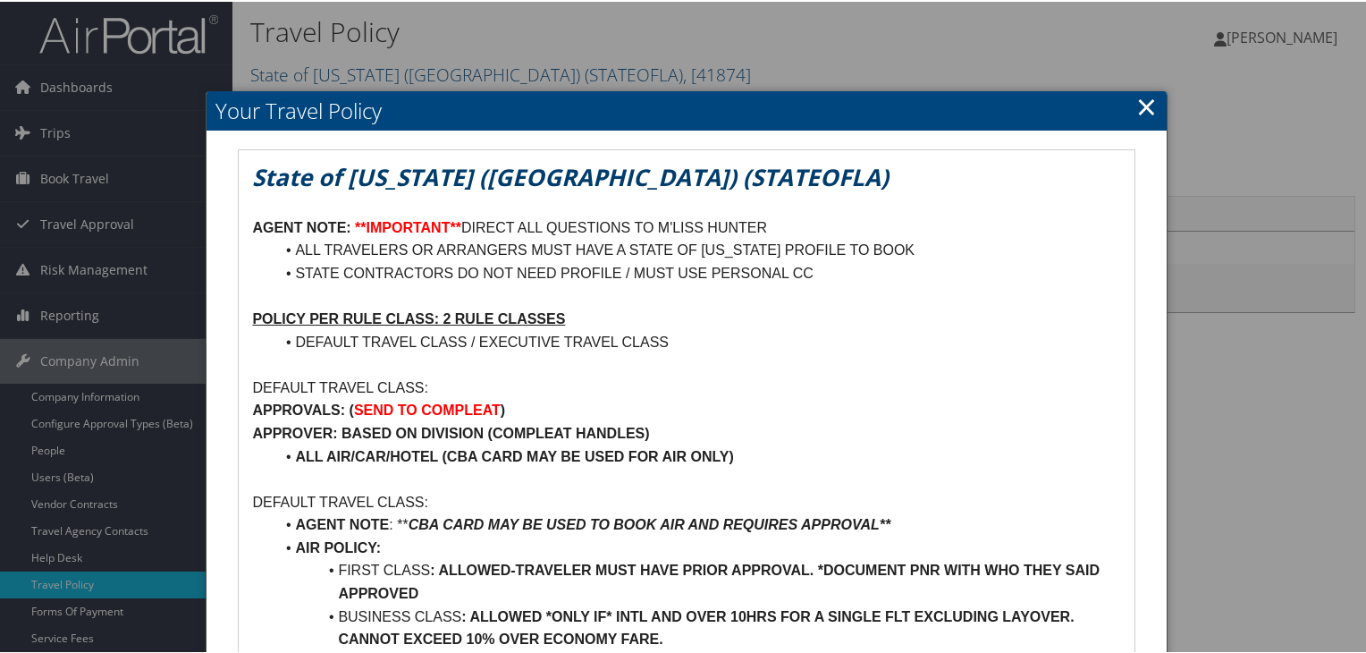
click at [1144, 109] on link "×" at bounding box center [1146, 105] width 21 height 36
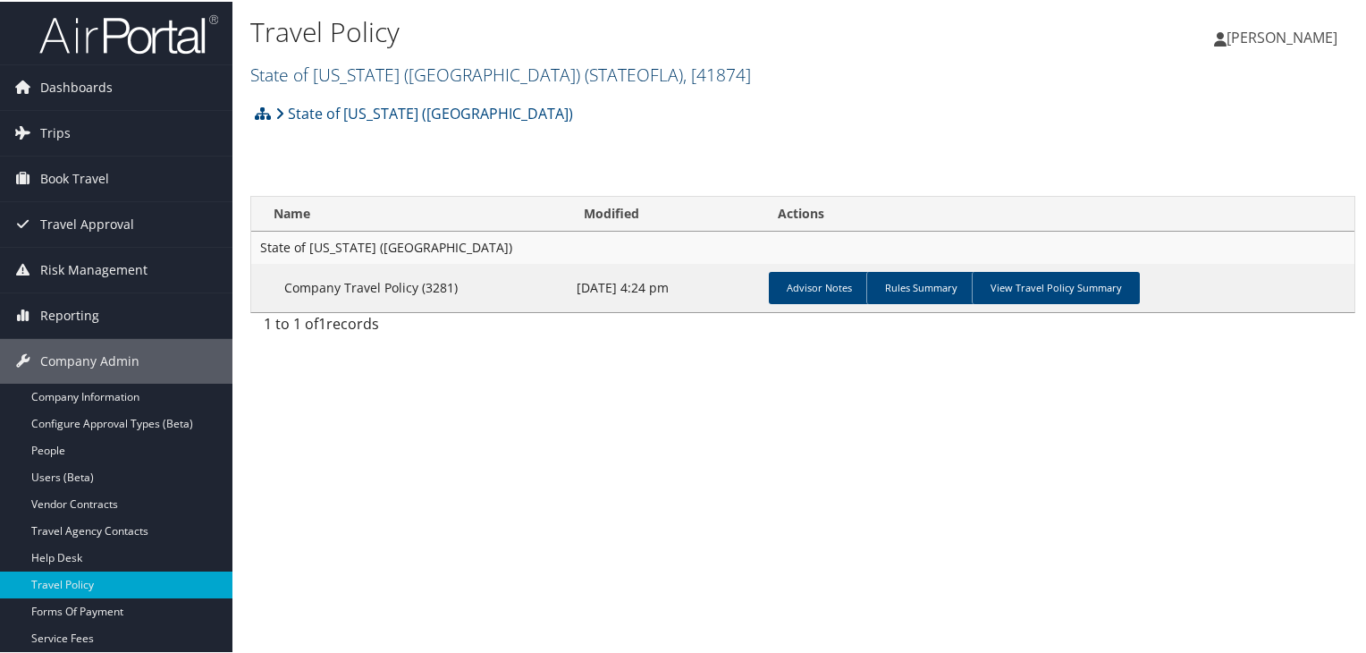
click at [585, 80] on span "( STATEOFLA )" at bounding box center [634, 73] width 98 height 24
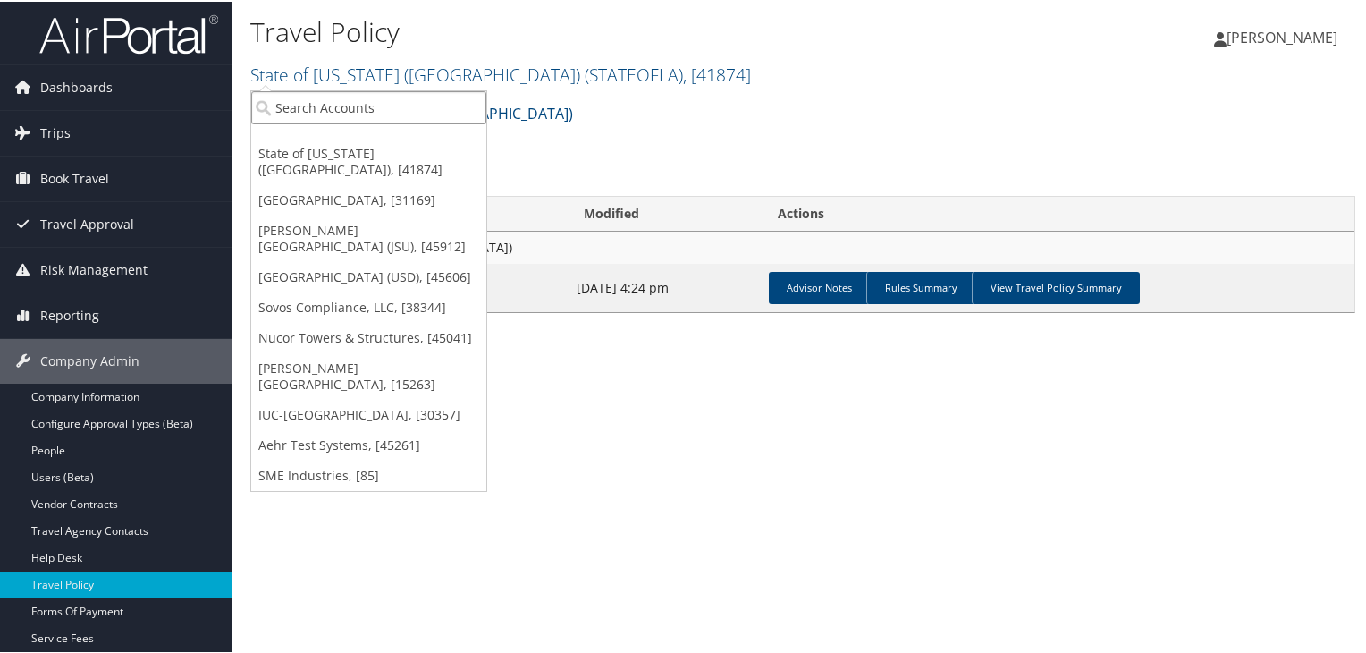
click at [394, 108] on input "search" at bounding box center [368, 105] width 235 height 33
paste input "[GEOGRAPHIC_DATA] (DU)"
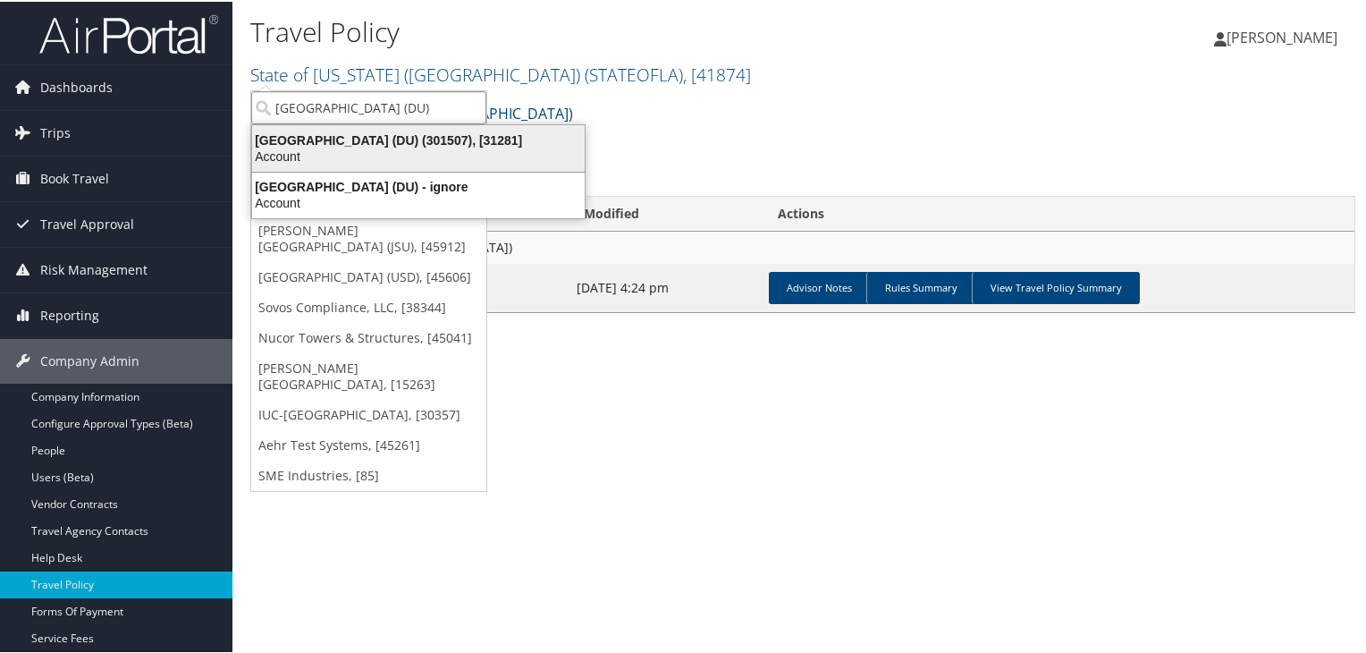
type input "[GEOGRAPHIC_DATA] (DU)"
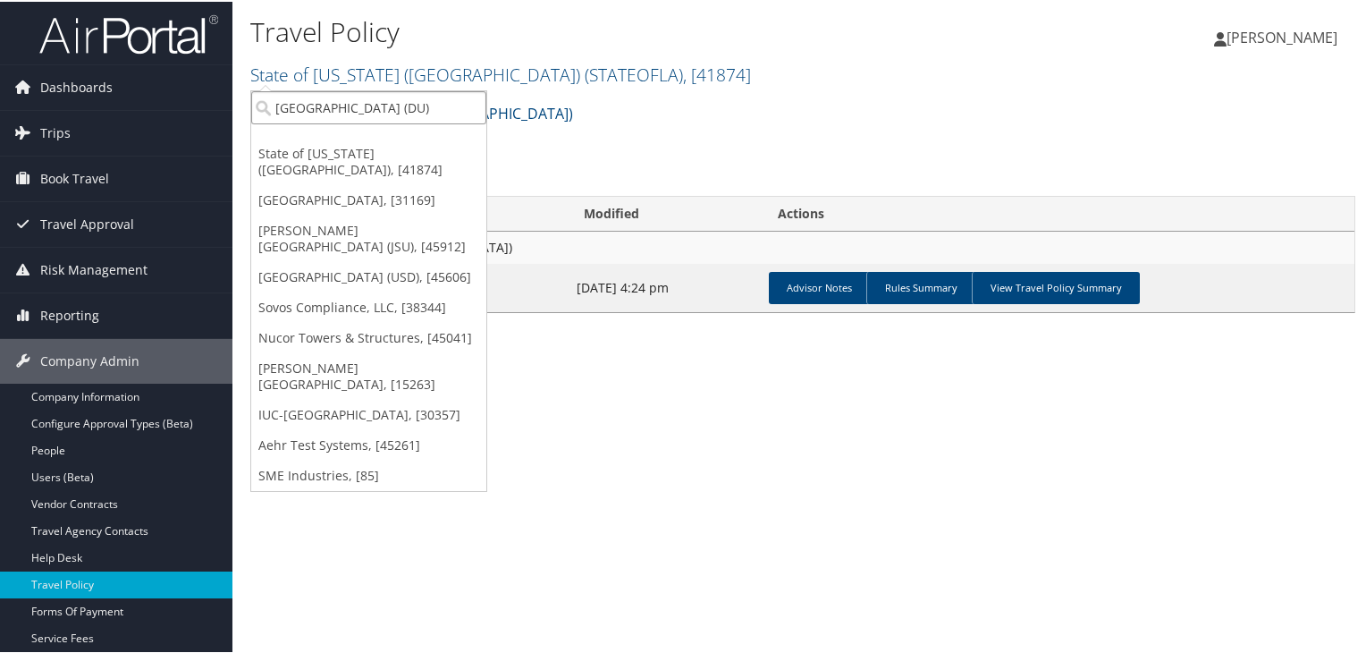
click at [429, 117] on input "[GEOGRAPHIC_DATA] (DU)" at bounding box center [368, 105] width 235 height 33
paste input "[GEOGRAPHIC_DATA] (DU)"
type input "[GEOGRAPHIC_DATA] (DU)"
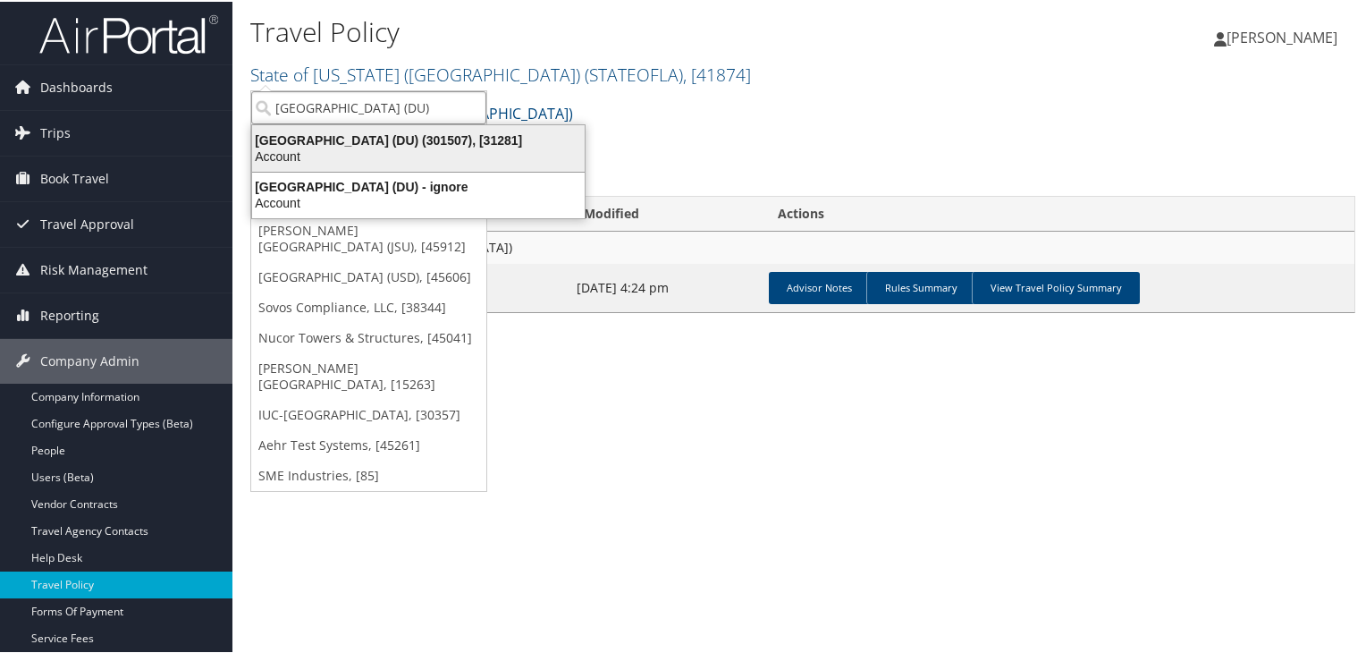
click at [428, 148] on div "Account" at bounding box center [418, 155] width 354 height 16
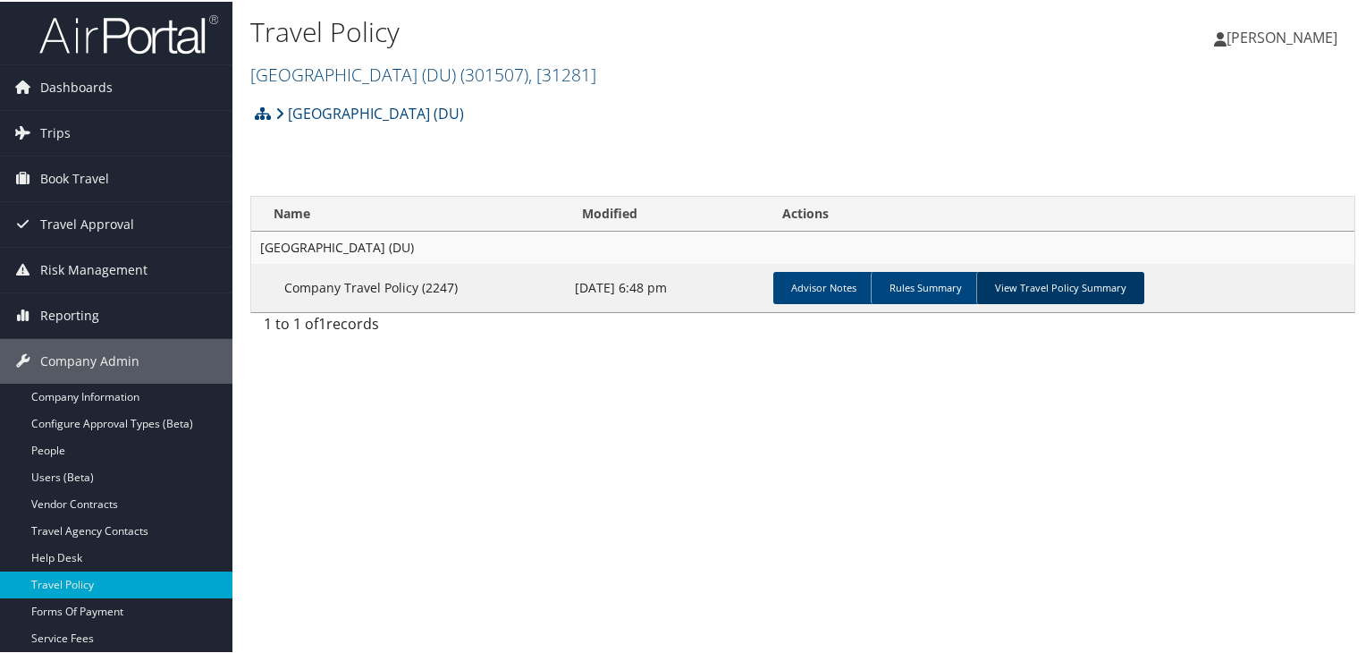
click at [1018, 289] on link "View Travel Policy Summary" at bounding box center [1060, 286] width 168 height 32
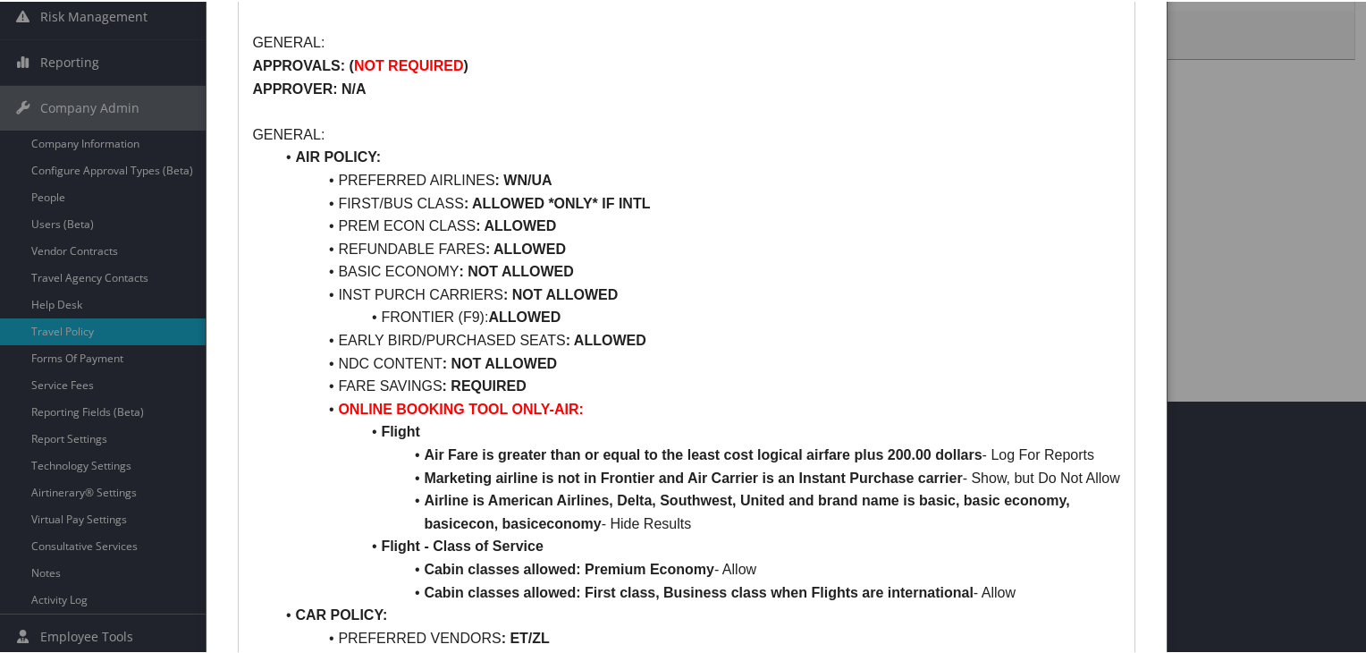
scroll to position [275, 0]
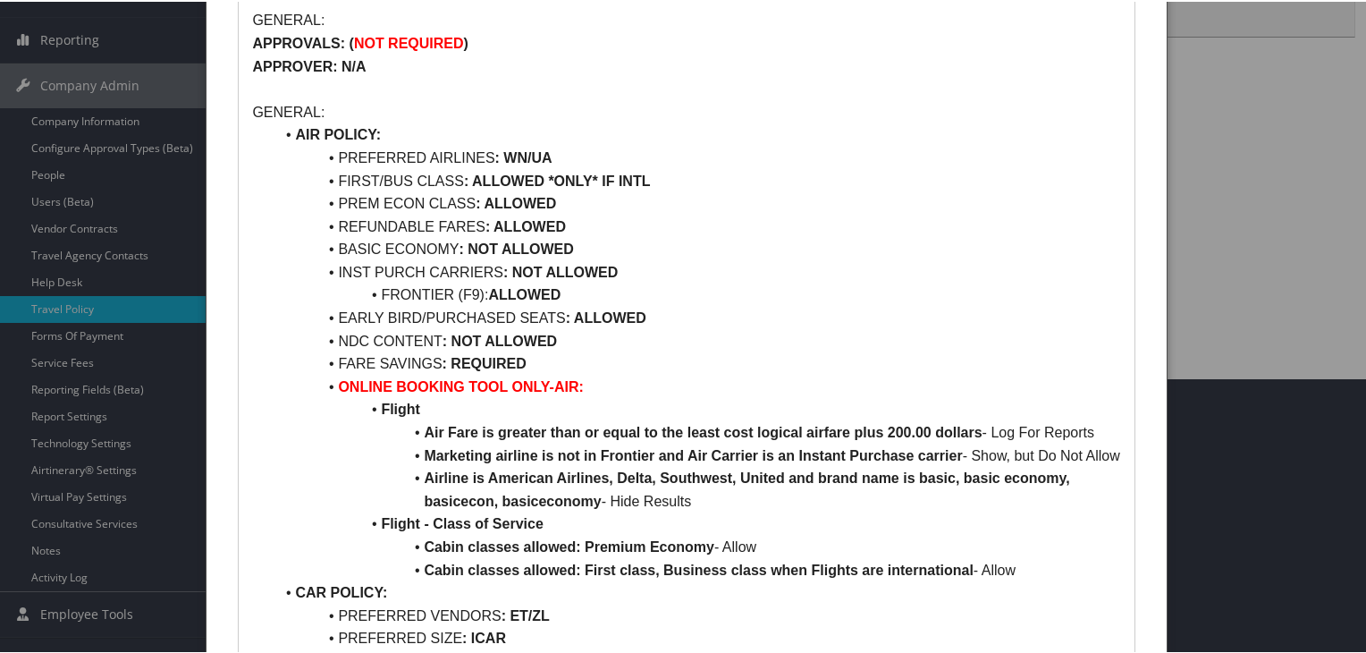
click at [121, 119] on div at bounding box center [686, 326] width 1373 height 653
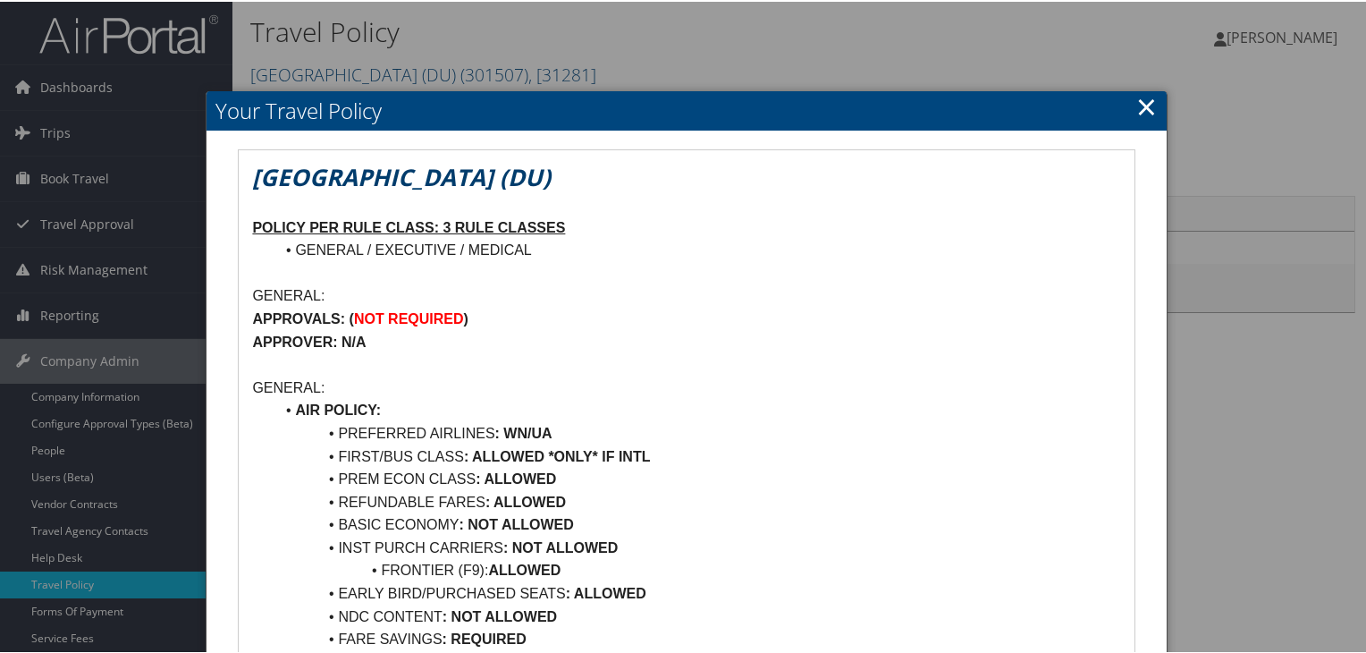
click at [1142, 108] on link "×" at bounding box center [1146, 105] width 21 height 36
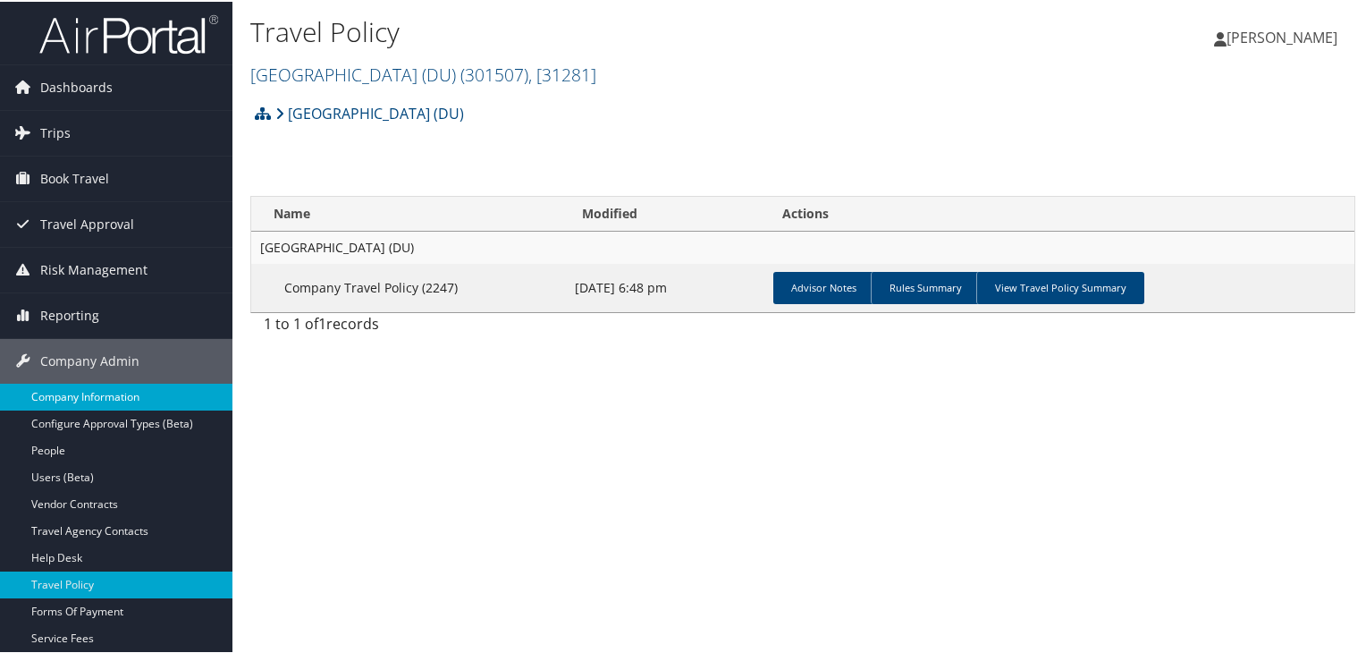
click at [134, 398] on link "Company Information" at bounding box center [116, 395] width 232 height 27
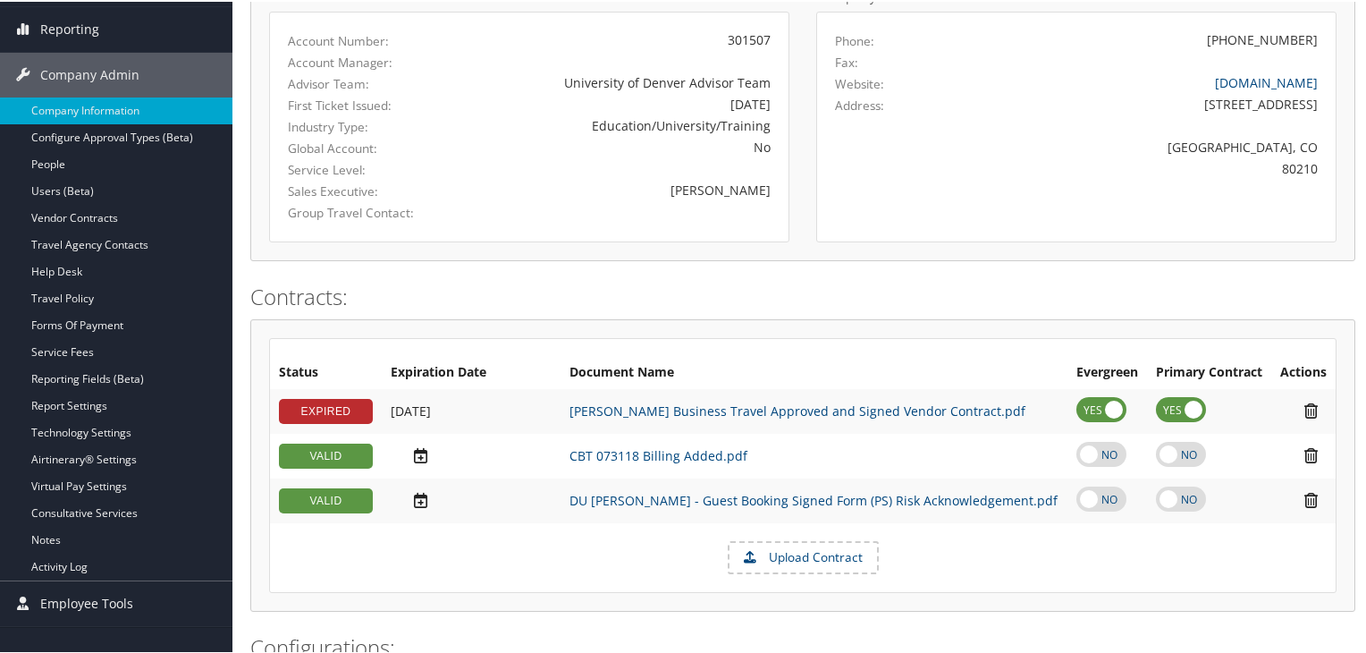
scroll to position [67, 0]
